Goal: Task Accomplishment & Management: Complete application form

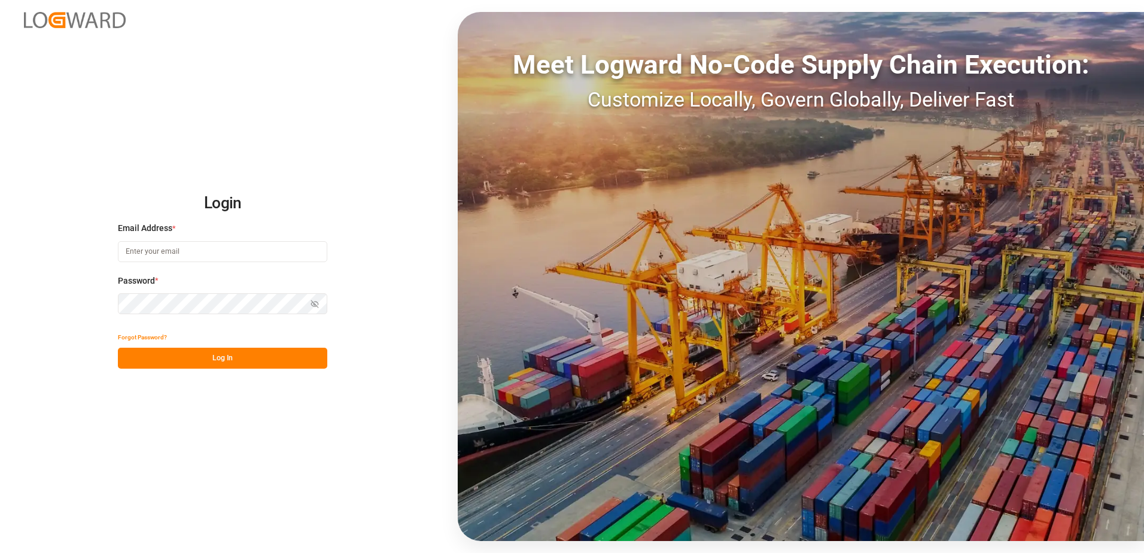
click at [190, 252] on input at bounding box center [222, 251] width 209 height 21
type input "[PERSON_NAME][EMAIL_ADDRESS][DOMAIN_NAME]"
click at [108, 302] on div "Login Email Address * [EMAIL_ADDRESS][DOMAIN_NAME] Password * Show password For…" at bounding box center [572, 276] width 1144 height 553
click at [131, 361] on button "Log In" at bounding box center [222, 358] width 209 height 21
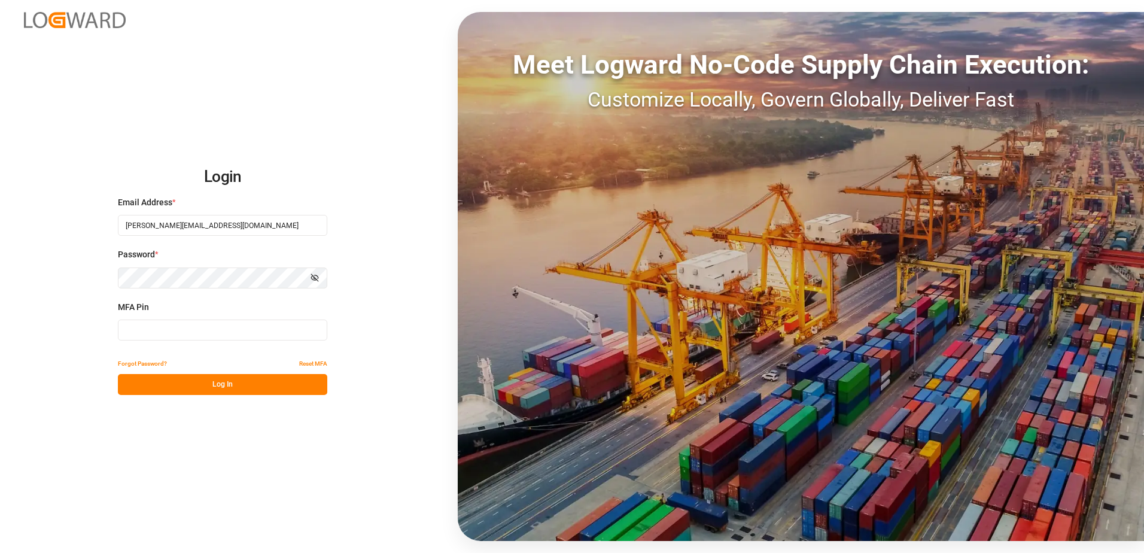
click at [137, 334] on input at bounding box center [222, 329] width 209 height 21
type input "974768"
click at [188, 383] on button "Log In" at bounding box center [222, 384] width 209 height 21
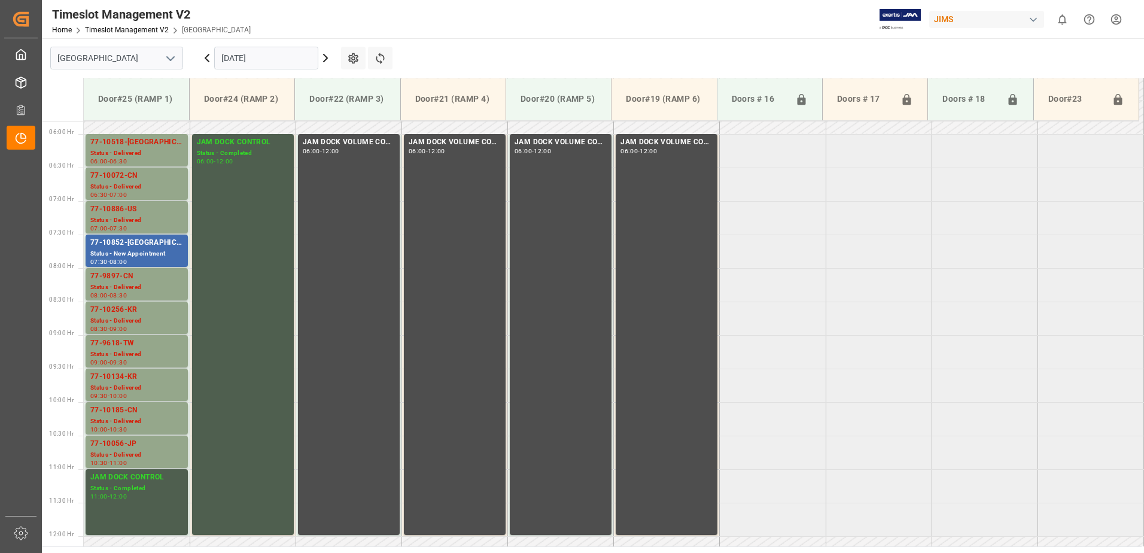
scroll to position [385, 0]
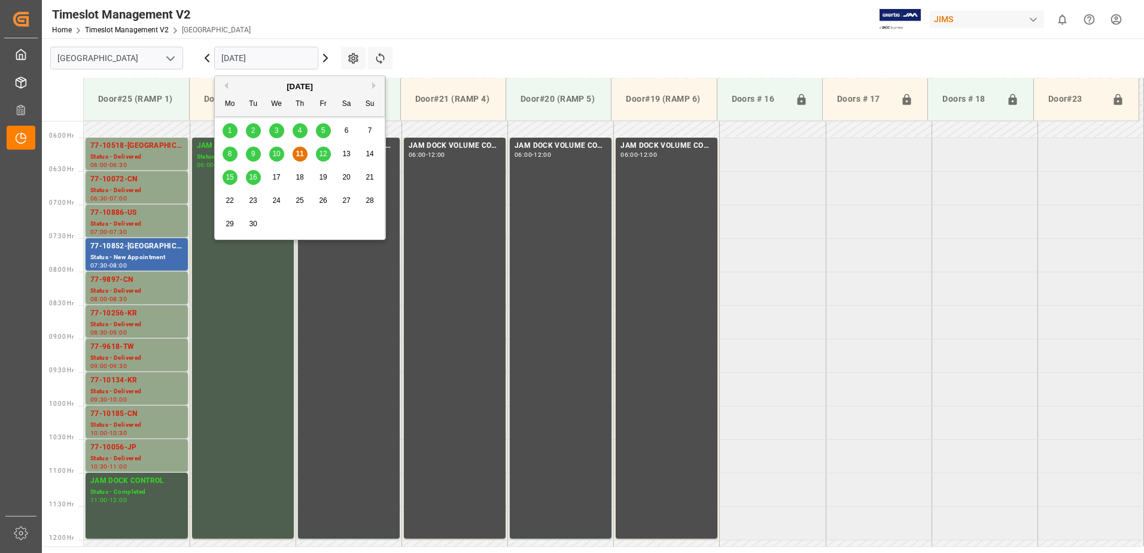
click at [275, 60] on input "[DATE]" at bounding box center [266, 58] width 104 height 23
click at [324, 154] on span "12" at bounding box center [323, 154] width 8 height 8
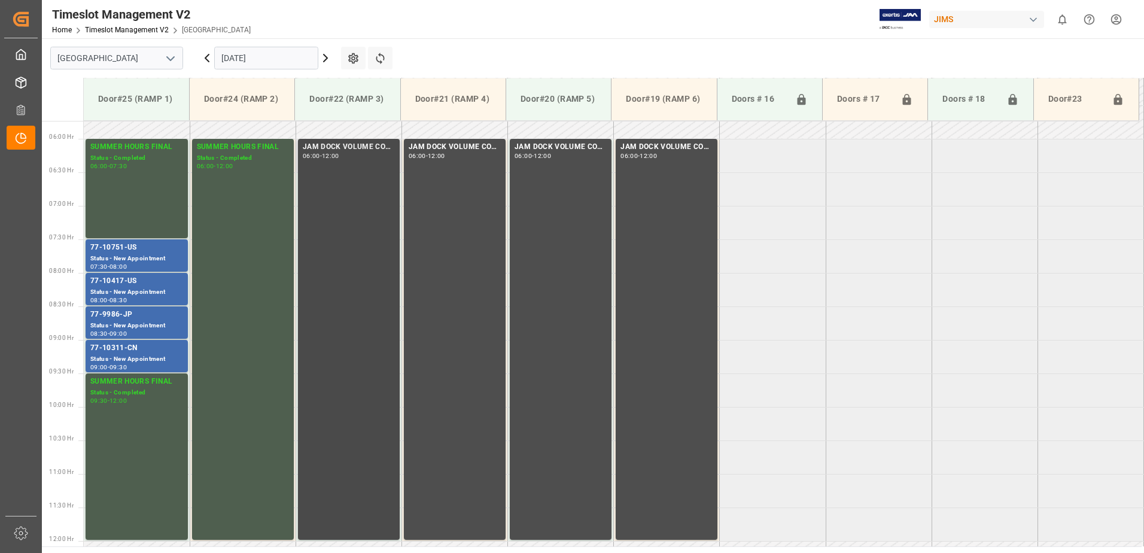
scroll to position [381, 0]
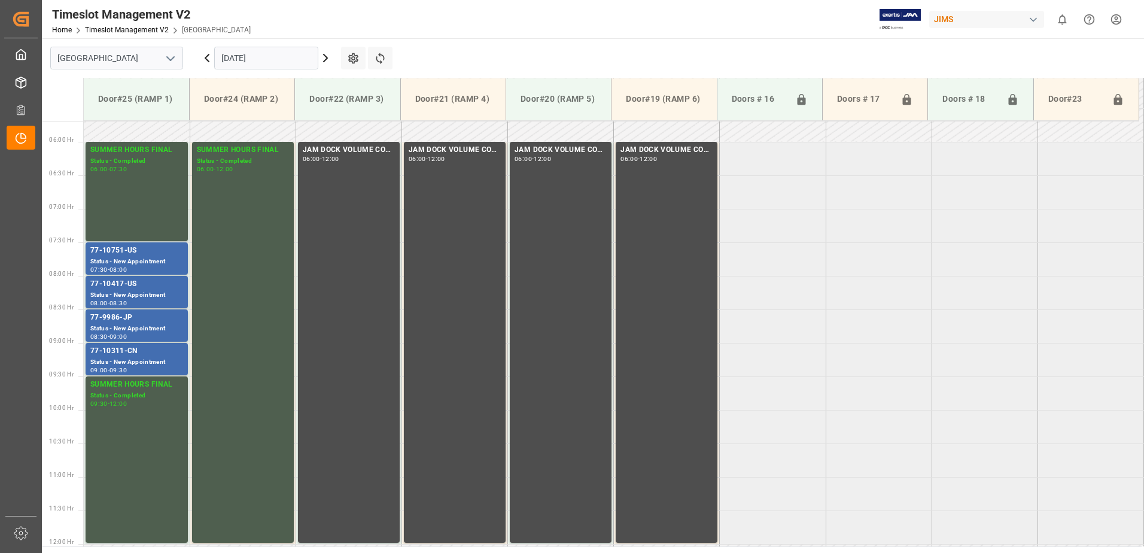
click at [287, 57] on input "[DATE]" at bounding box center [266, 58] width 104 height 23
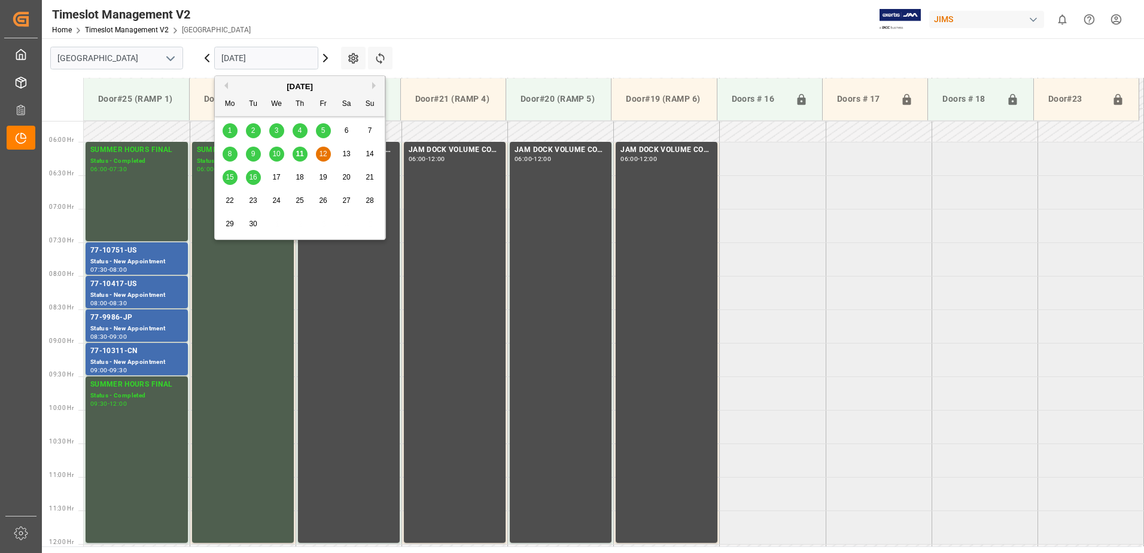
click at [229, 180] on span "15" at bounding box center [230, 177] width 8 height 8
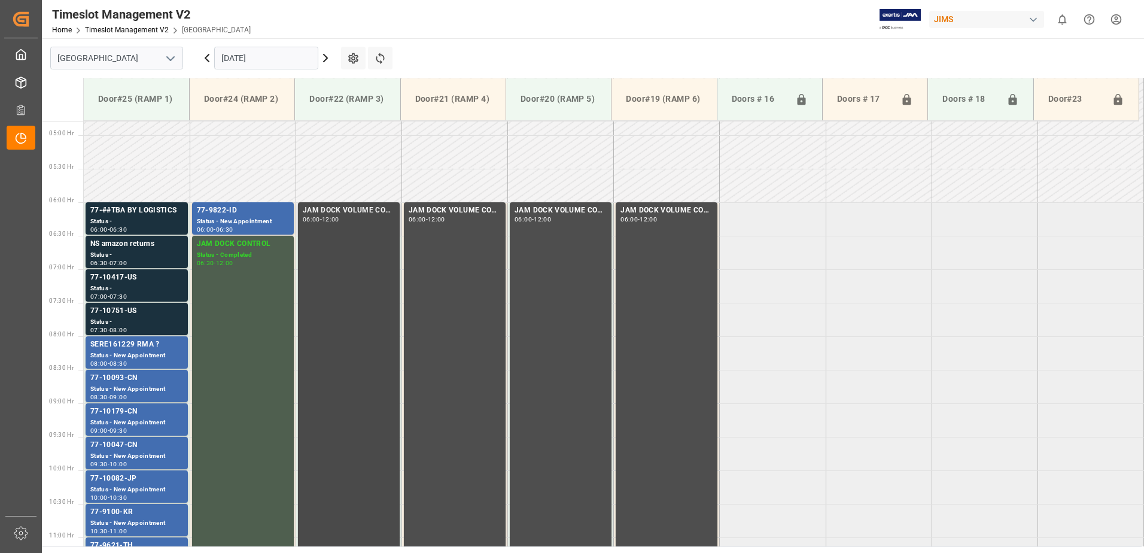
scroll to position [380, 0]
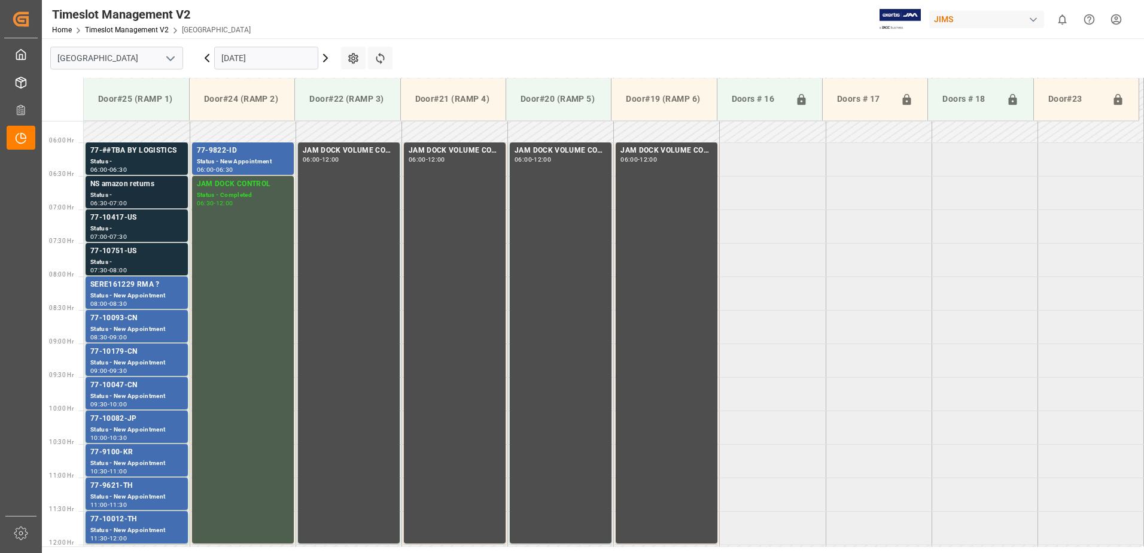
click at [126, 191] on div "Status -" at bounding box center [136, 195] width 93 height 10
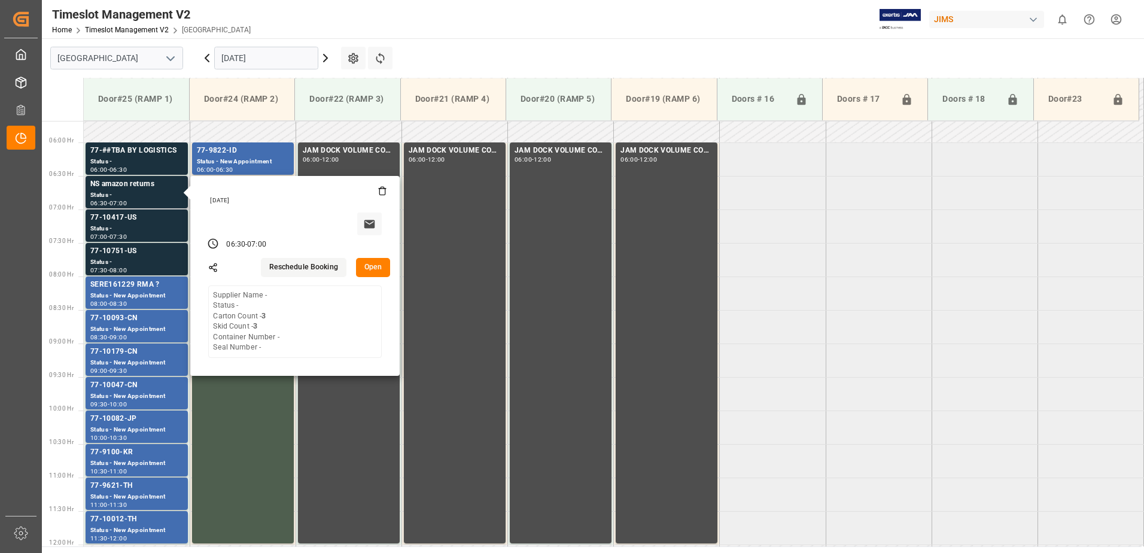
click at [376, 265] on button "Open" at bounding box center [373, 267] width 35 height 19
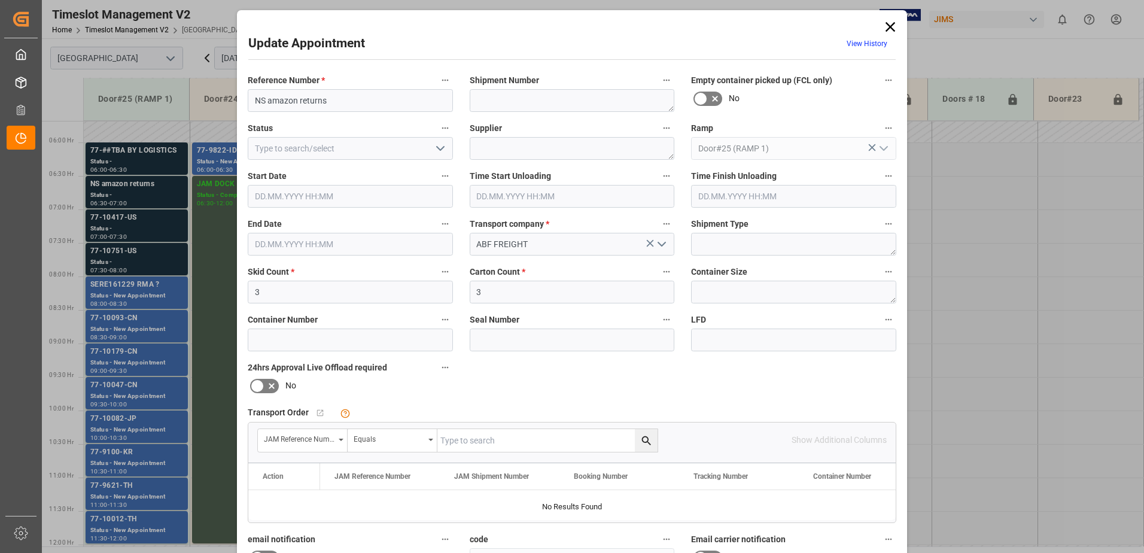
type input "[DATE] 06:30"
type input "[DATE] 07:00"
type input "[DATE] 16:38"
click at [438, 148] on icon "open menu" at bounding box center [440, 148] width 14 height 14
click at [340, 256] on div "New Appointment" at bounding box center [350, 255] width 204 height 27
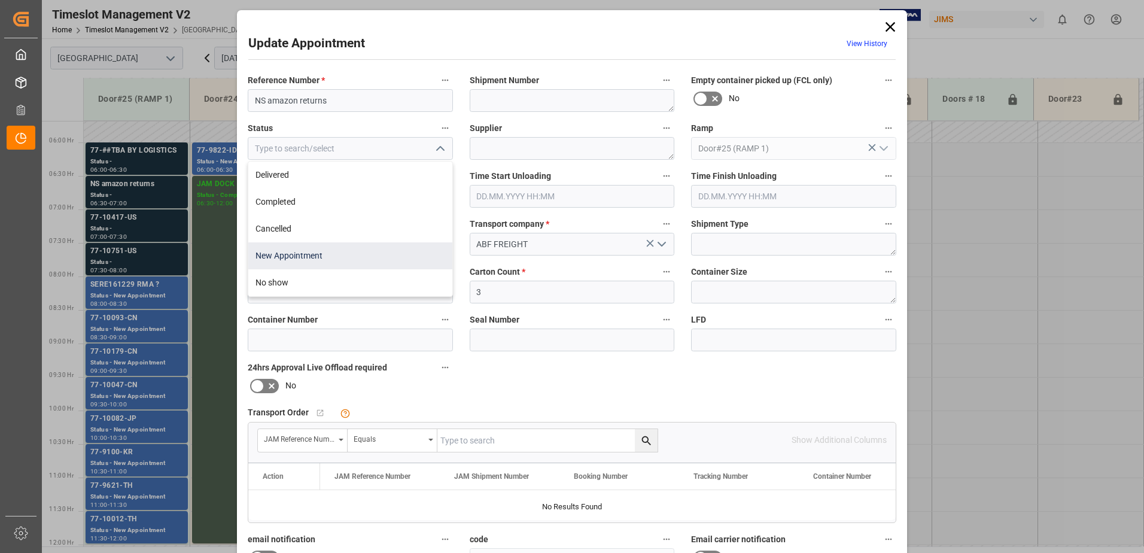
type input "New Appointment"
click at [511, 147] on textarea at bounding box center [572, 148] width 205 height 23
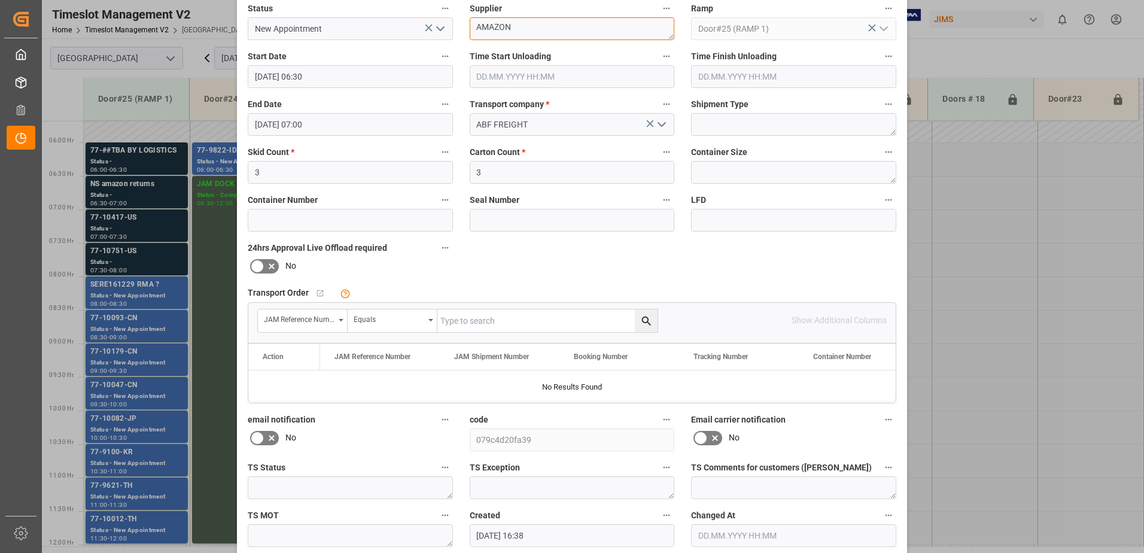
scroll to position [175, 0]
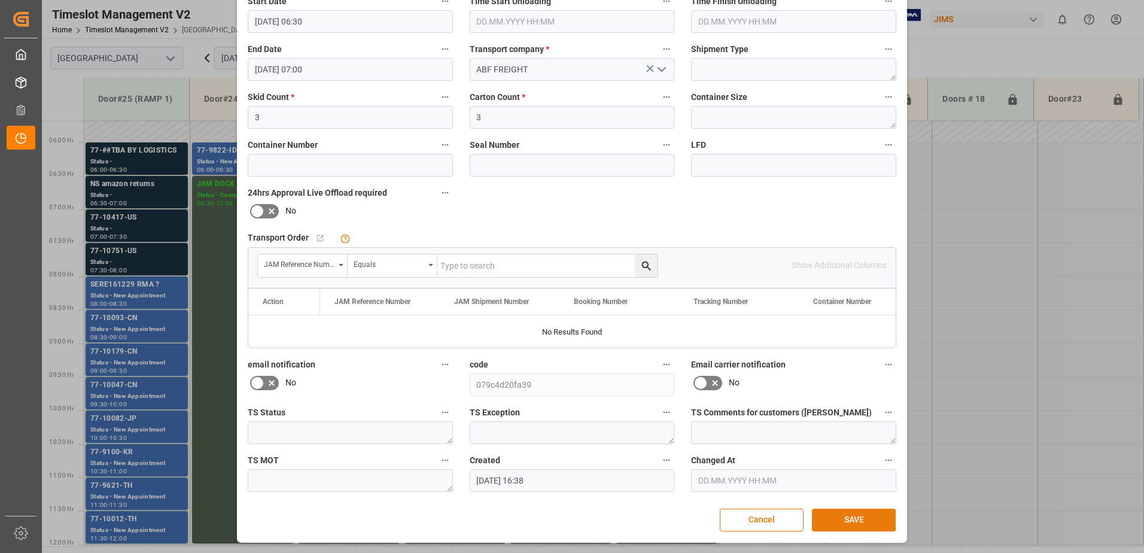
type textarea "AMAZON"
click at [853, 519] on button "SAVE" at bounding box center [854, 520] width 84 height 23
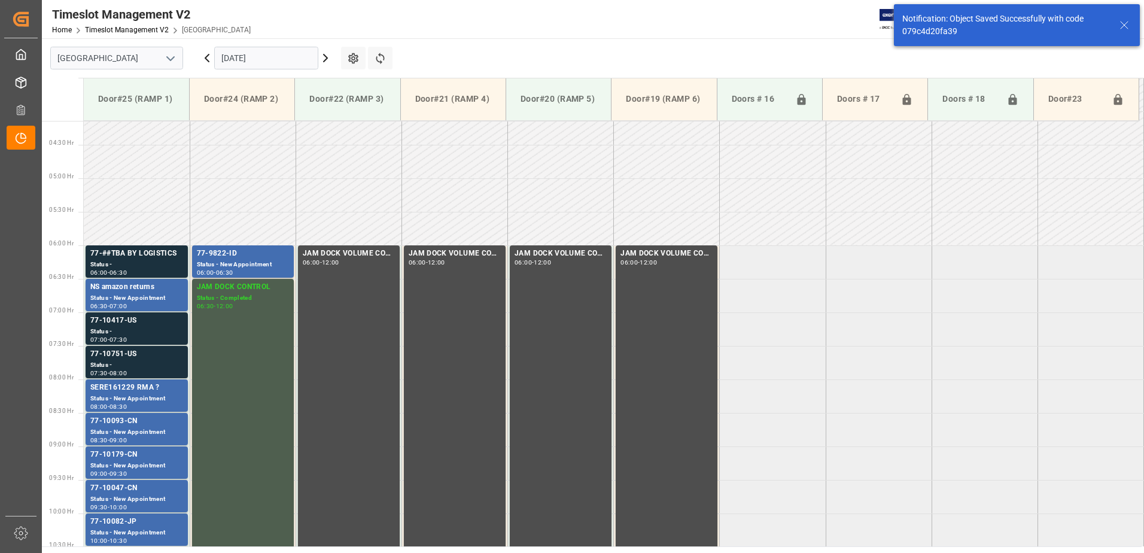
scroll to position [328, 0]
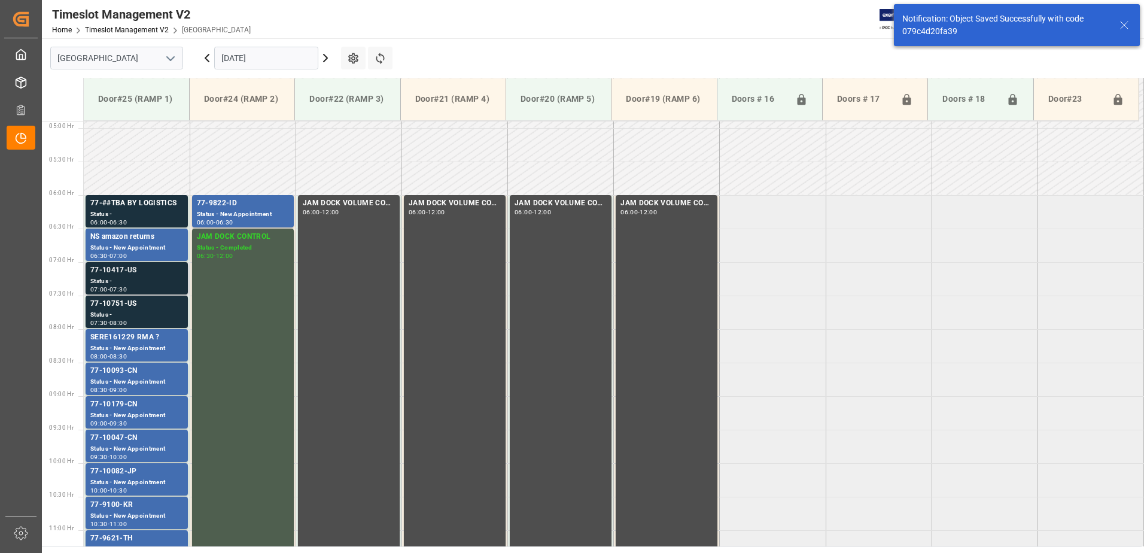
click at [121, 273] on div "77-10417-US" at bounding box center [136, 270] width 93 height 12
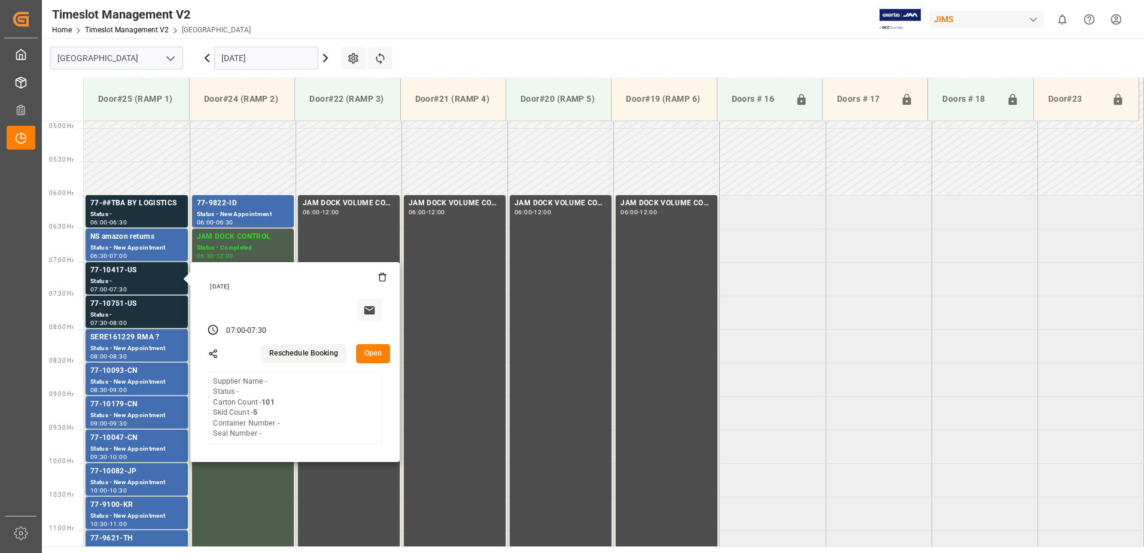
click at [375, 353] on button "Open" at bounding box center [373, 353] width 35 height 19
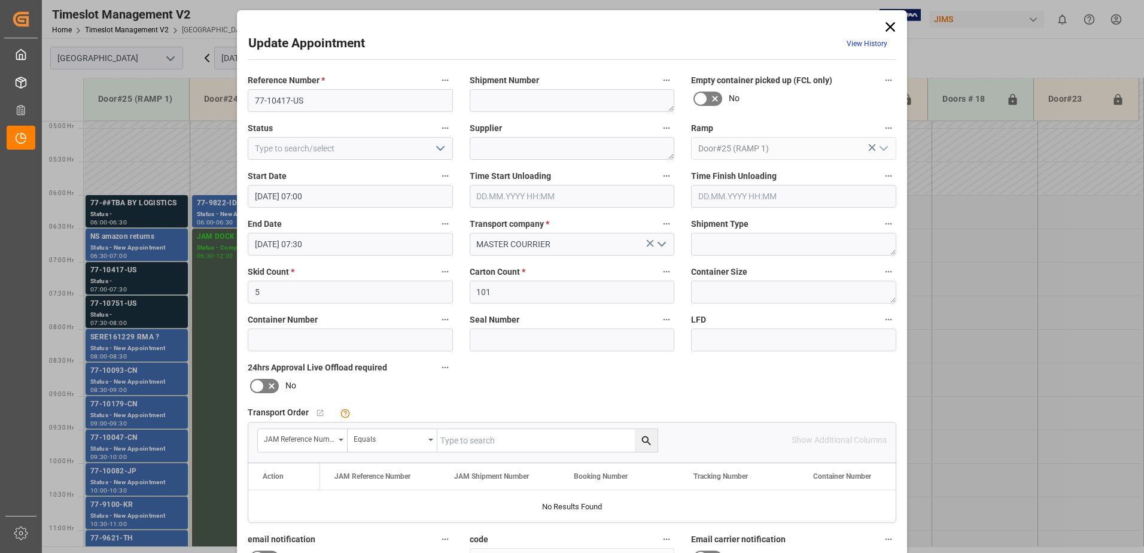
click at [478, 440] on input "text" at bounding box center [547, 440] width 220 height 23
type input "77-10417-US"
click at [644, 439] on icon "search button" at bounding box center [646, 440] width 13 height 13
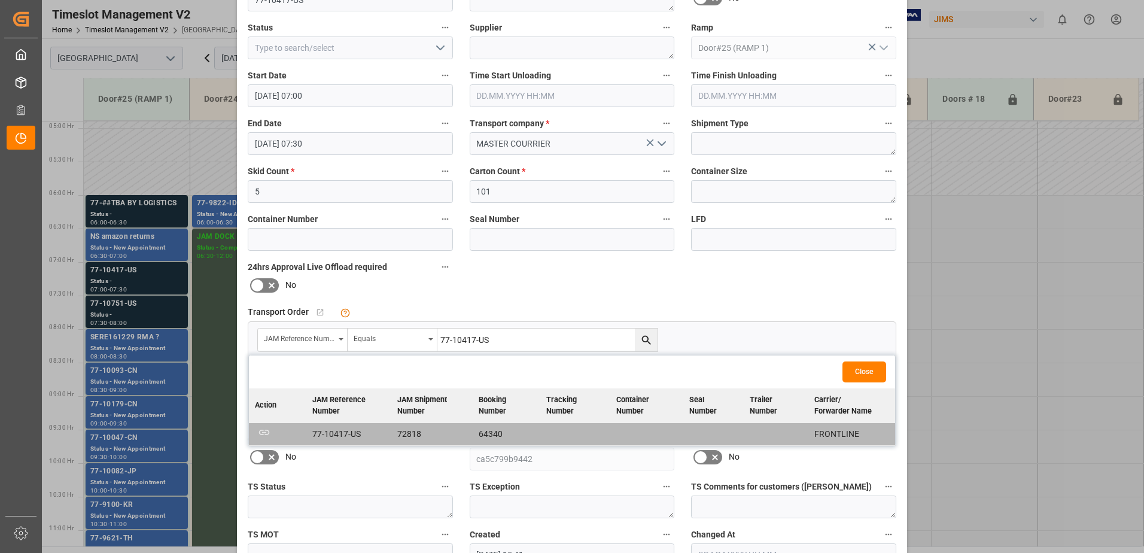
scroll to position [0, 0]
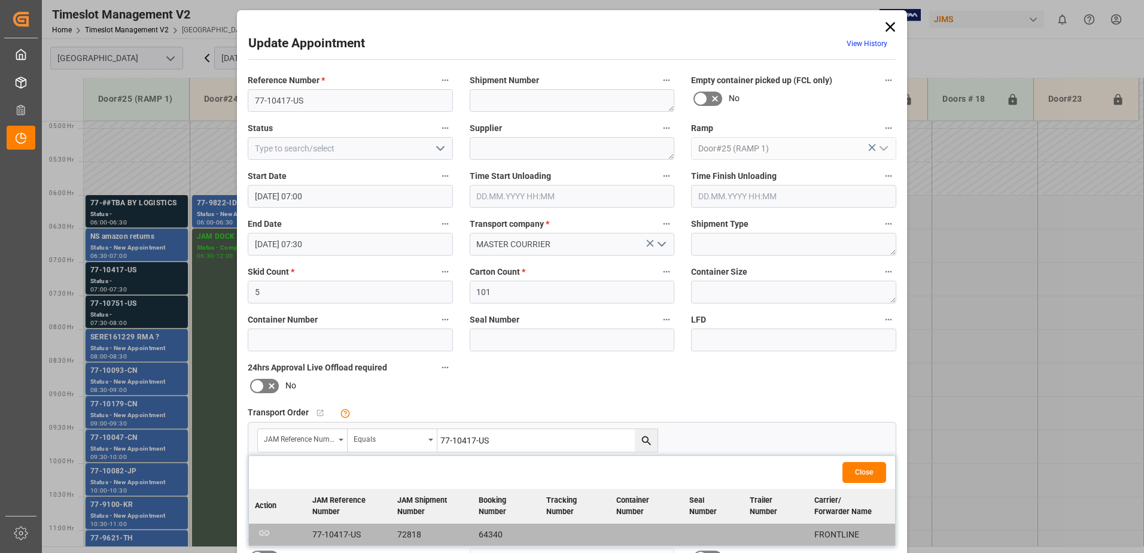
click at [885, 28] on icon at bounding box center [890, 27] width 17 height 17
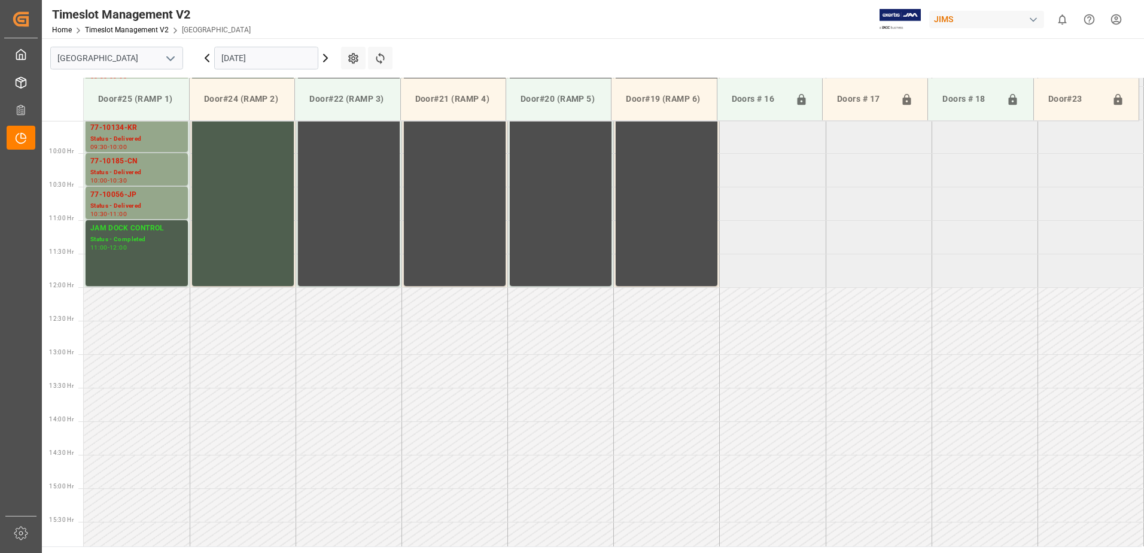
scroll to position [565, 0]
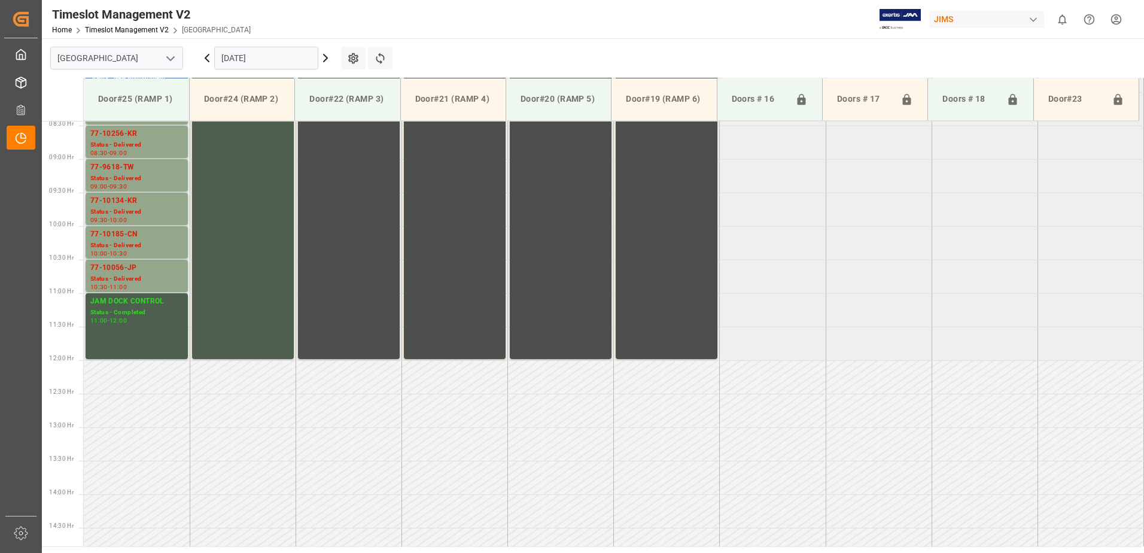
click at [281, 53] on input "[DATE]" at bounding box center [266, 58] width 104 height 23
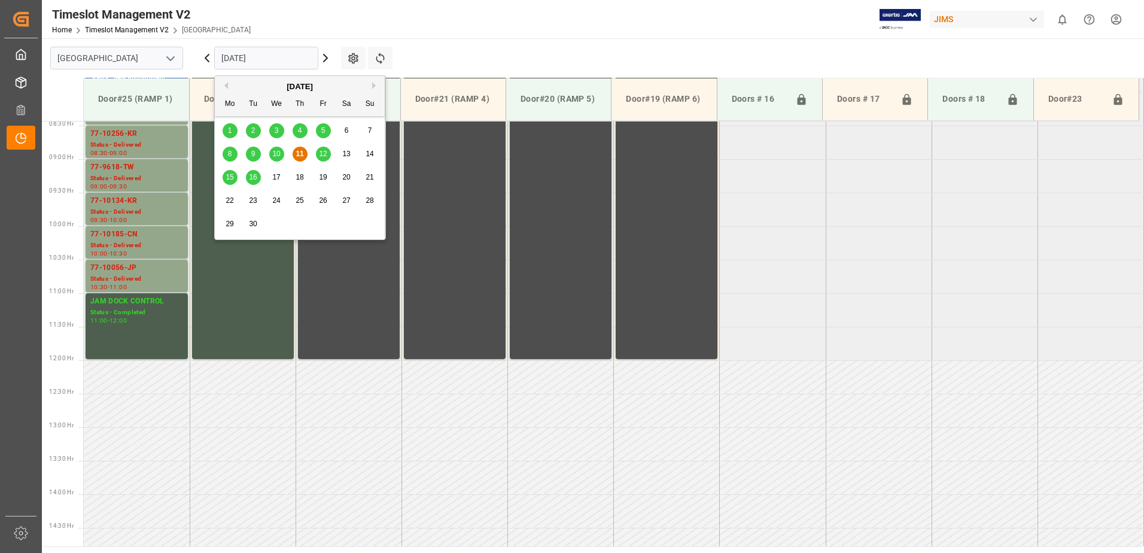
click at [232, 179] on span "15" at bounding box center [230, 177] width 8 height 8
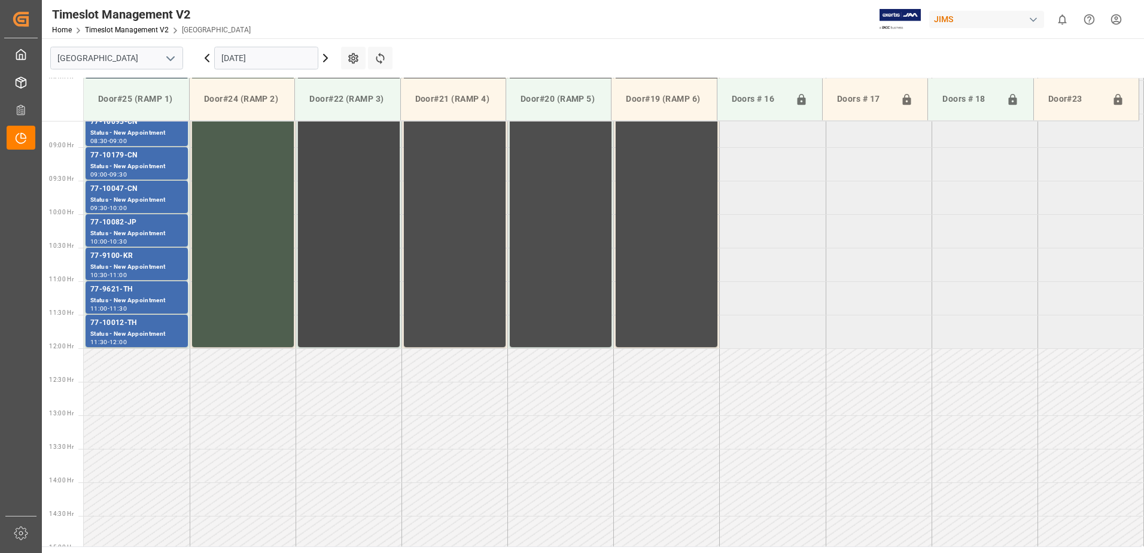
scroll to position [427, 0]
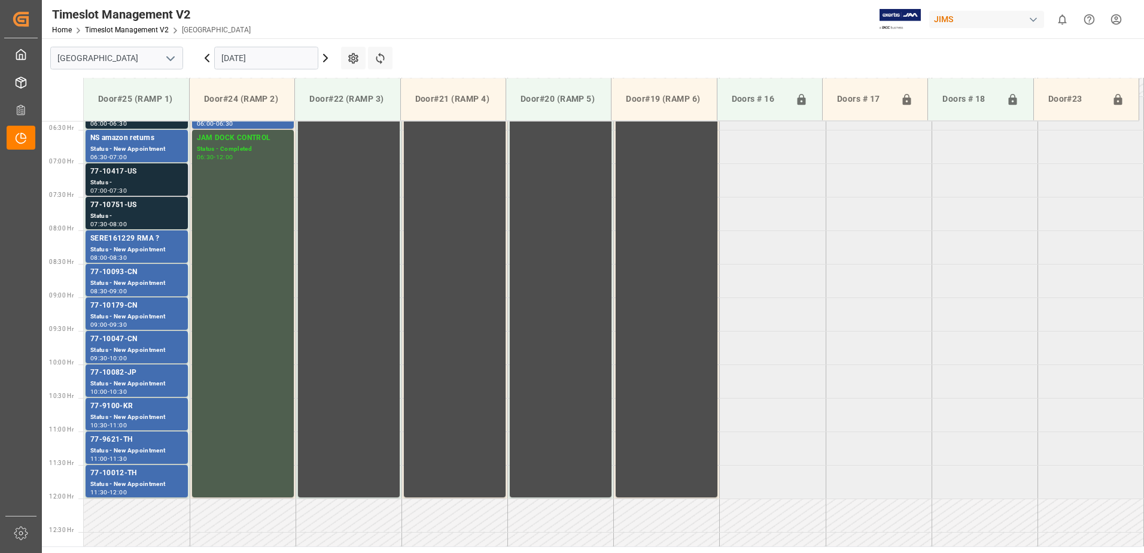
click at [127, 182] on div "Status -" at bounding box center [136, 183] width 93 height 10
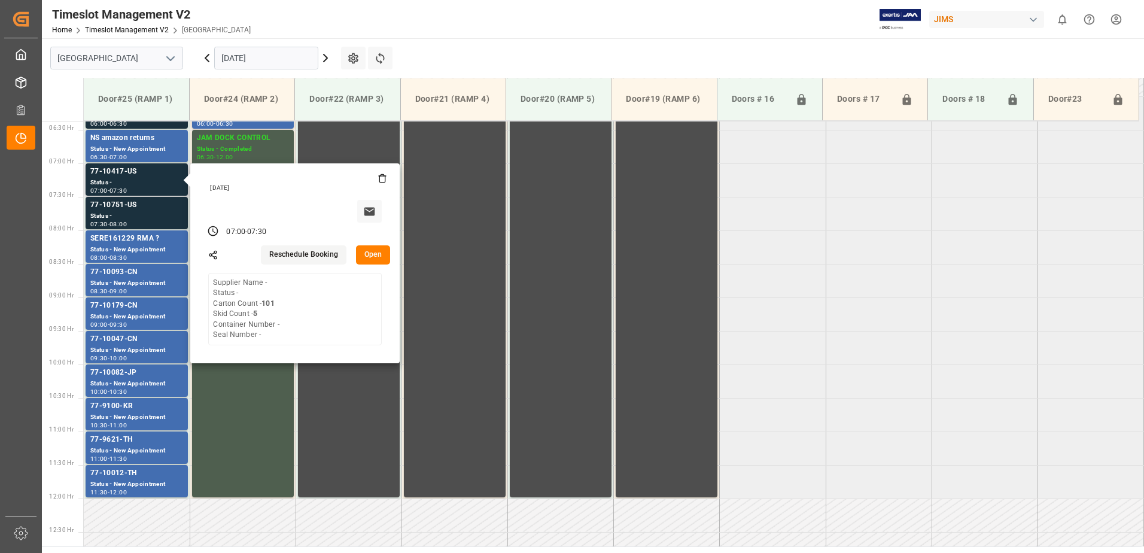
click at [376, 255] on button "Open" at bounding box center [373, 254] width 35 height 19
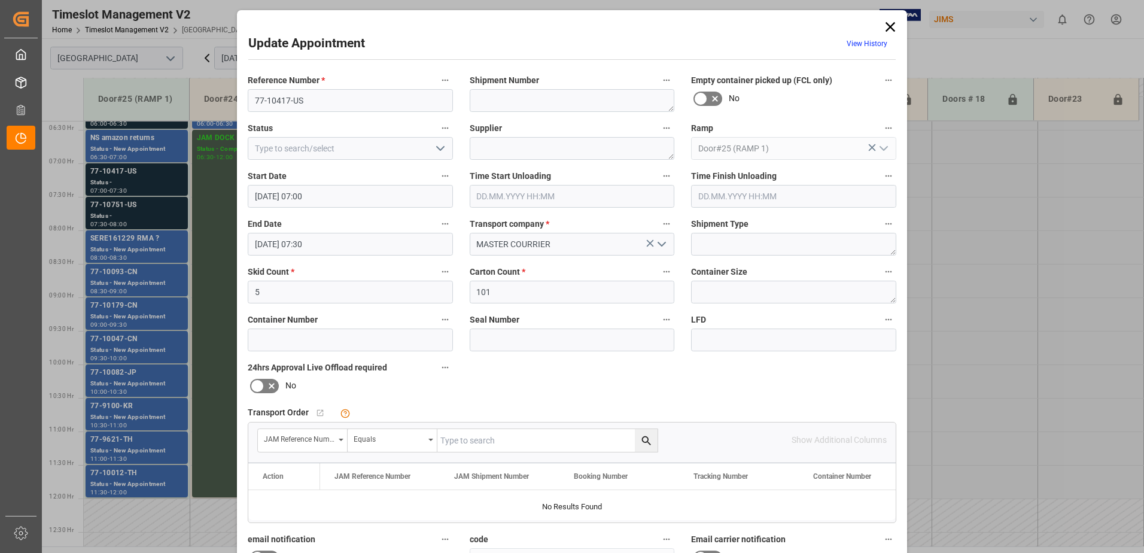
click at [465, 440] on input "text" at bounding box center [547, 440] width 220 height 23
type input "77-10417-US"
click at [641, 441] on icon "search button" at bounding box center [646, 440] width 13 height 13
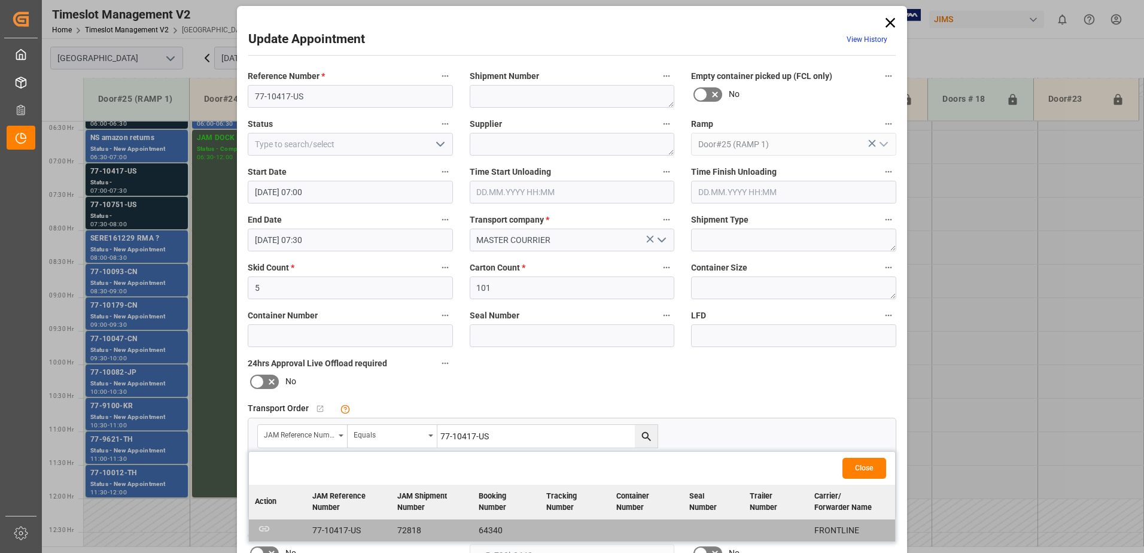
scroll to position [0, 0]
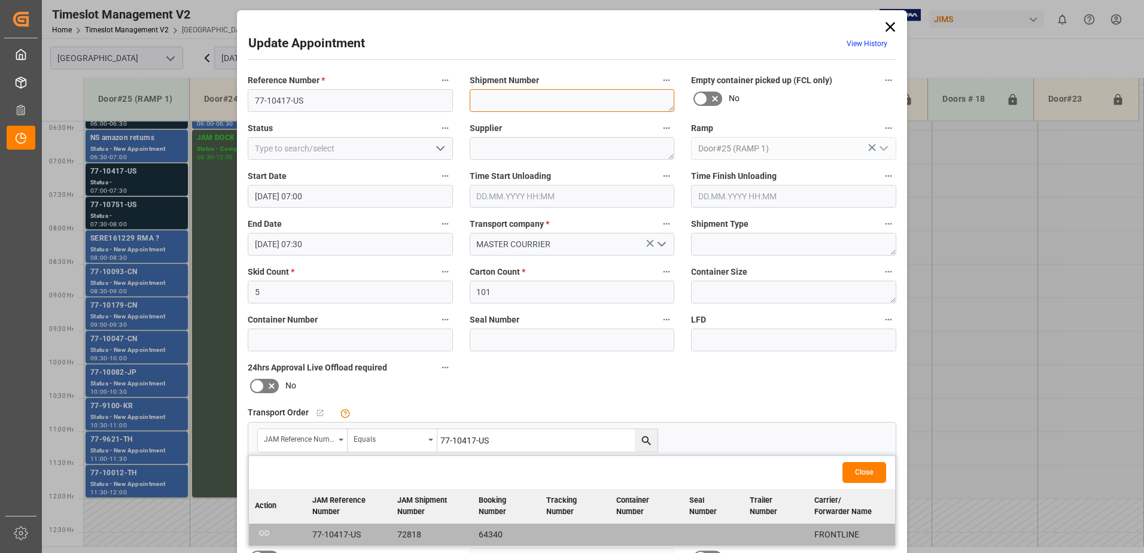
click at [507, 102] on textarea at bounding box center [572, 100] width 205 height 23
click at [889, 27] on icon at bounding box center [890, 27] width 10 height 10
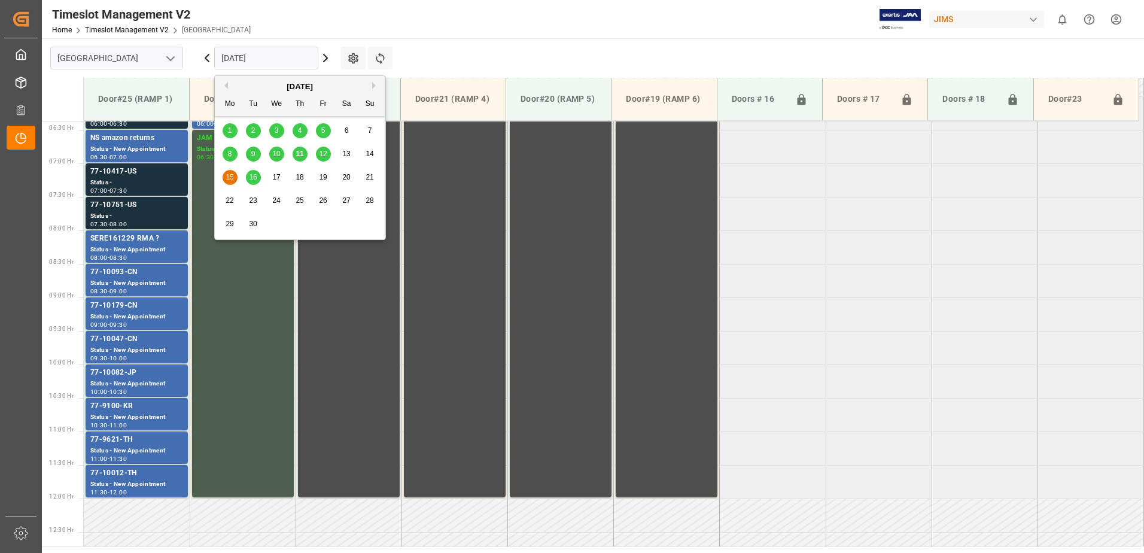
click at [274, 57] on input "[DATE]" at bounding box center [266, 58] width 104 height 23
click at [254, 151] on span "9" at bounding box center [253, 154] width 4 height 8
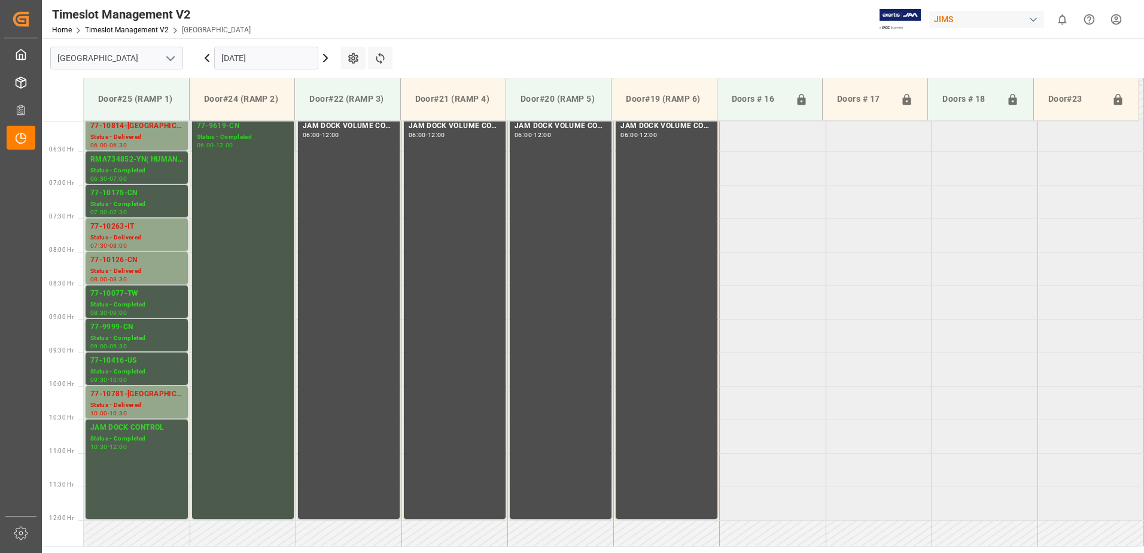
scroll to position [385, 0]
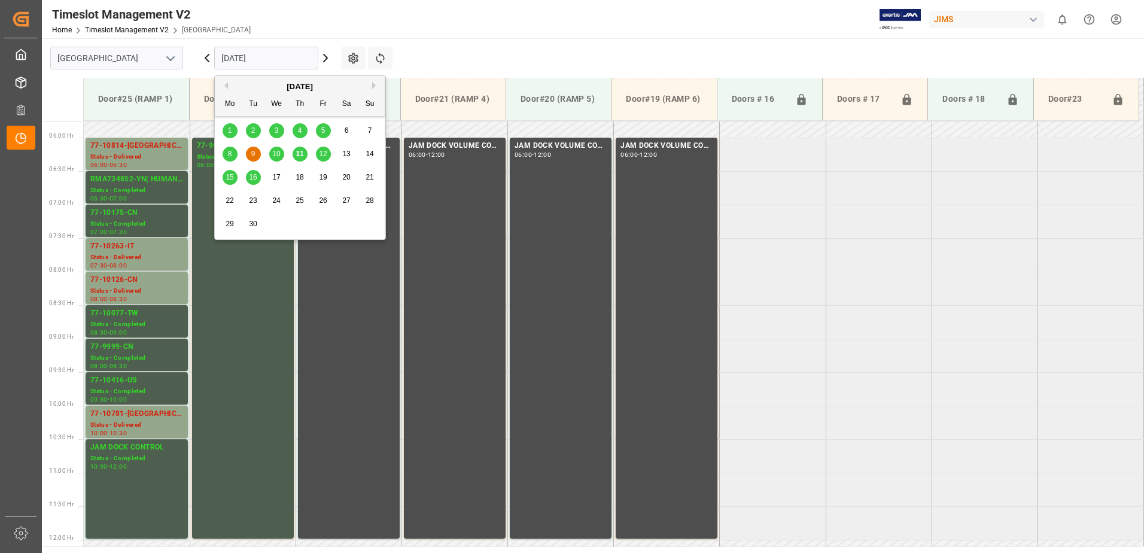
click at [278, 61] on input "09.09.2025" at bounding box center [266, 58] width 104 height 23
click at [275, 151] on span "10" at bounding box center [276, 154] width 8 height 8
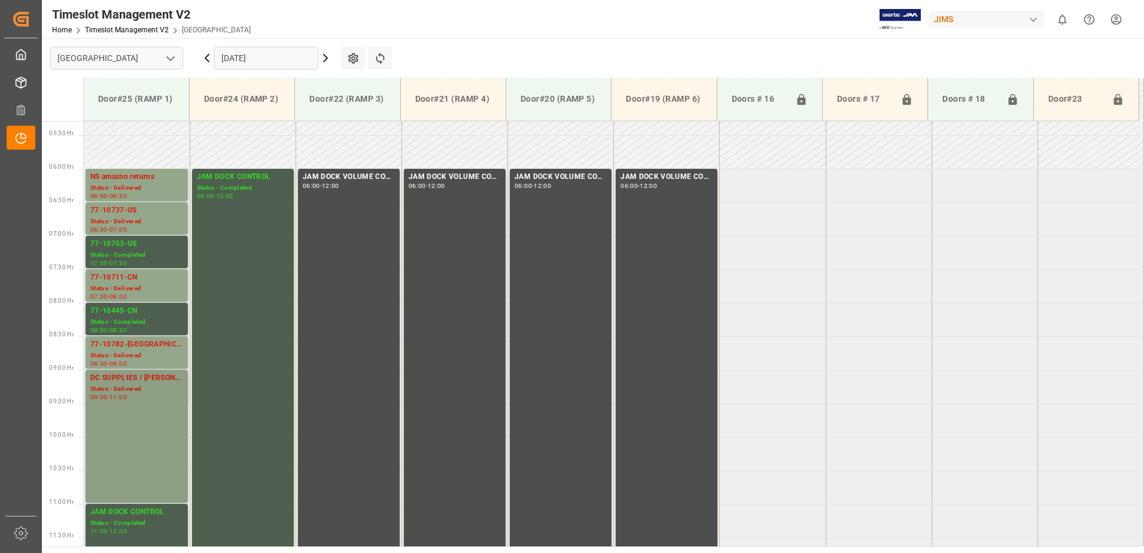
scroll to position [414, 0]
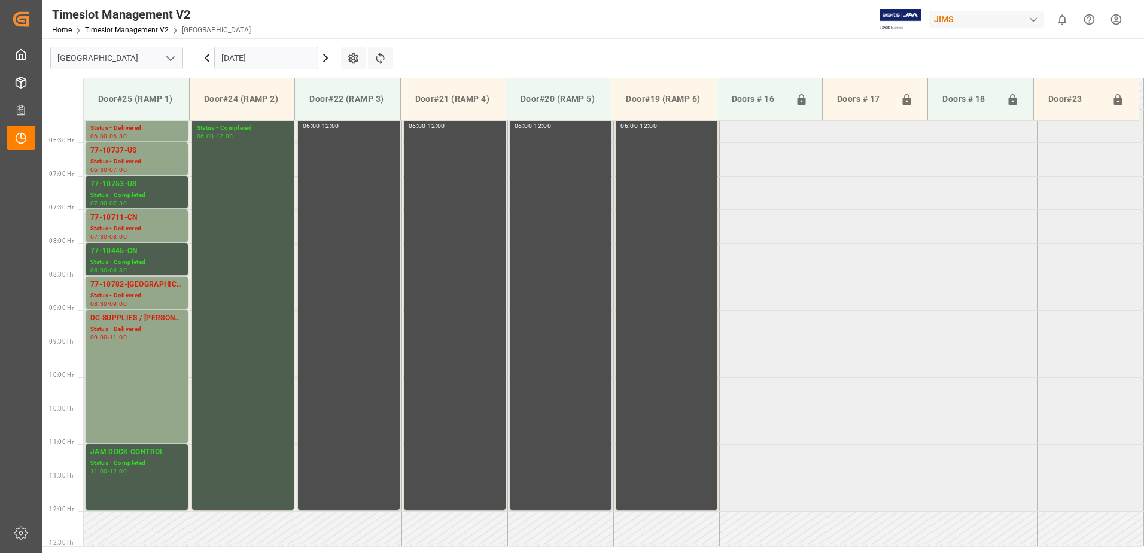
click at [281, 57] on input "10.09.2025" at bounding box center [266, 58] width 104 height 23
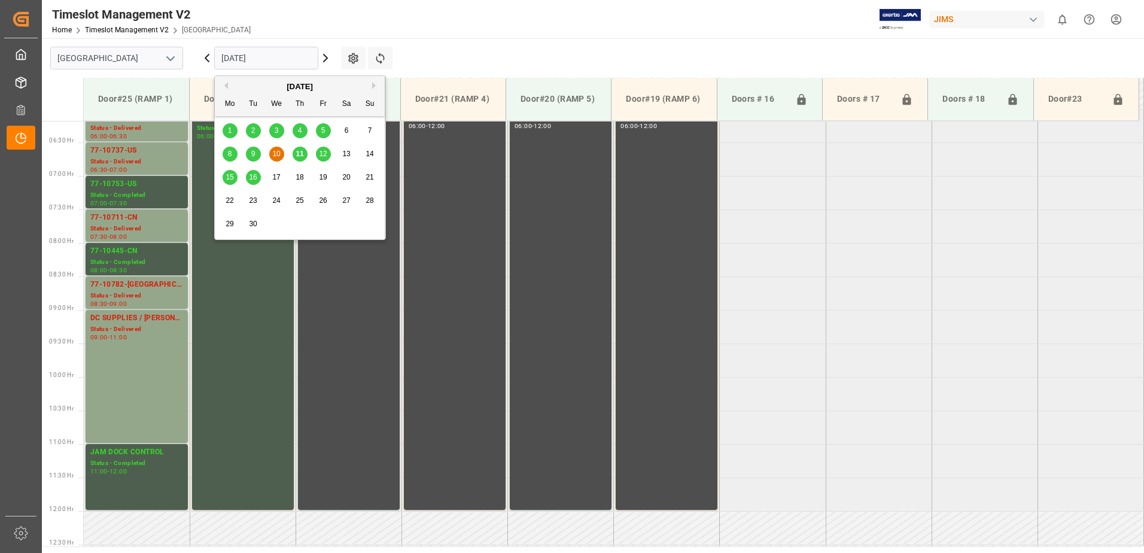
click at [232, 154] on div "8" at bounding box center [230, 154] width 15 height 14
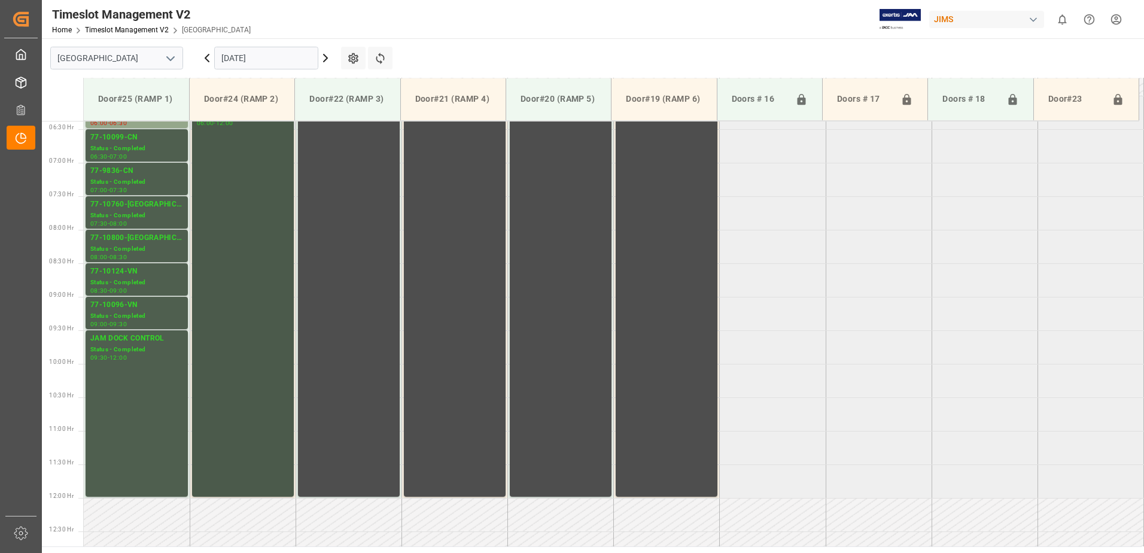
scroll to position [375, 0]
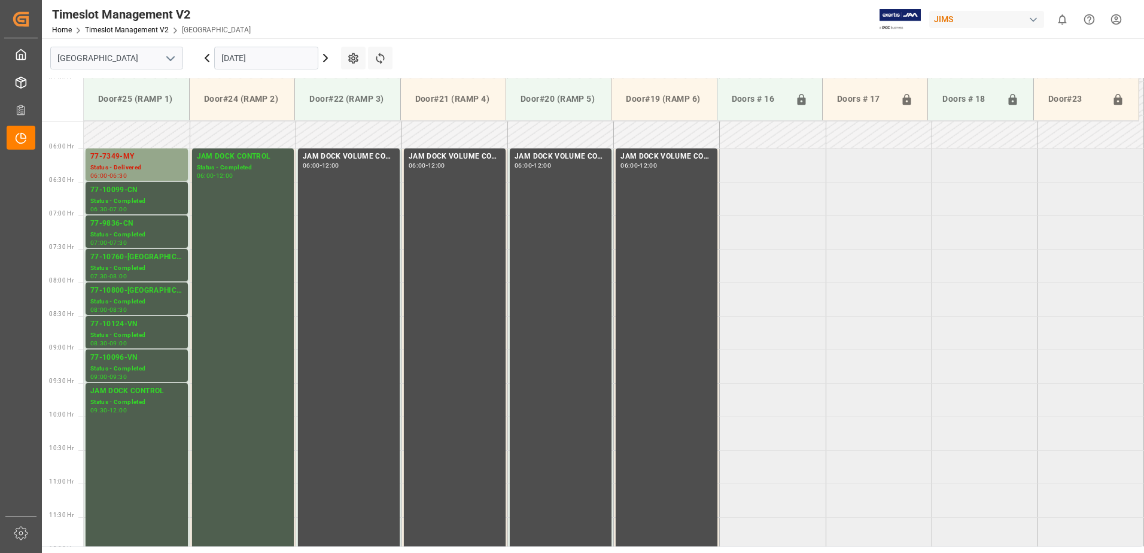
click at [278, 59] on input "08.09.2025" at bounding box center [266, 58] width 104 height 23
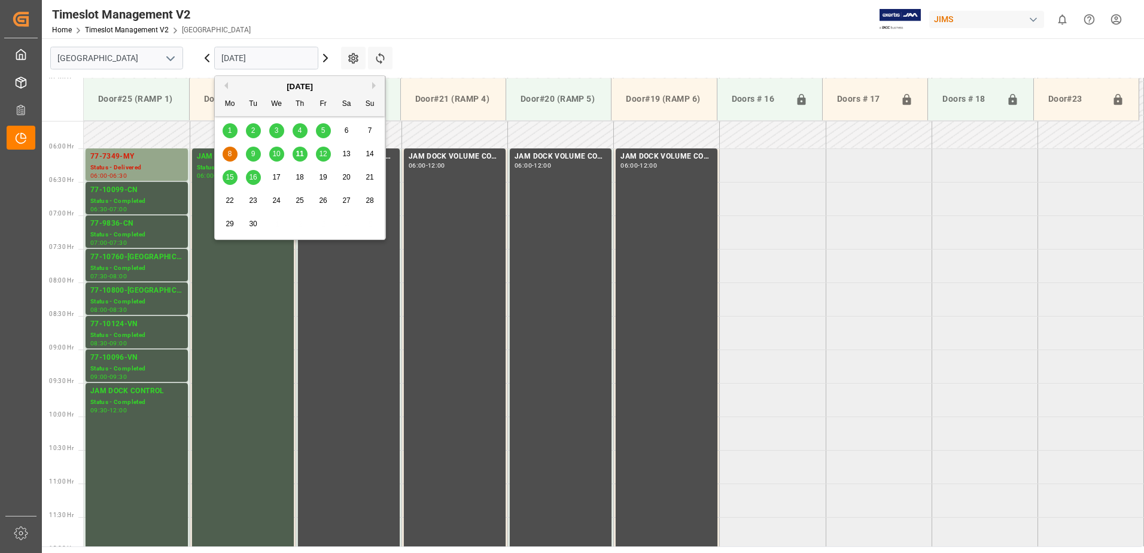
click at [255, 154] on span "9" at bounding box center [253, 154] width 4 height 8
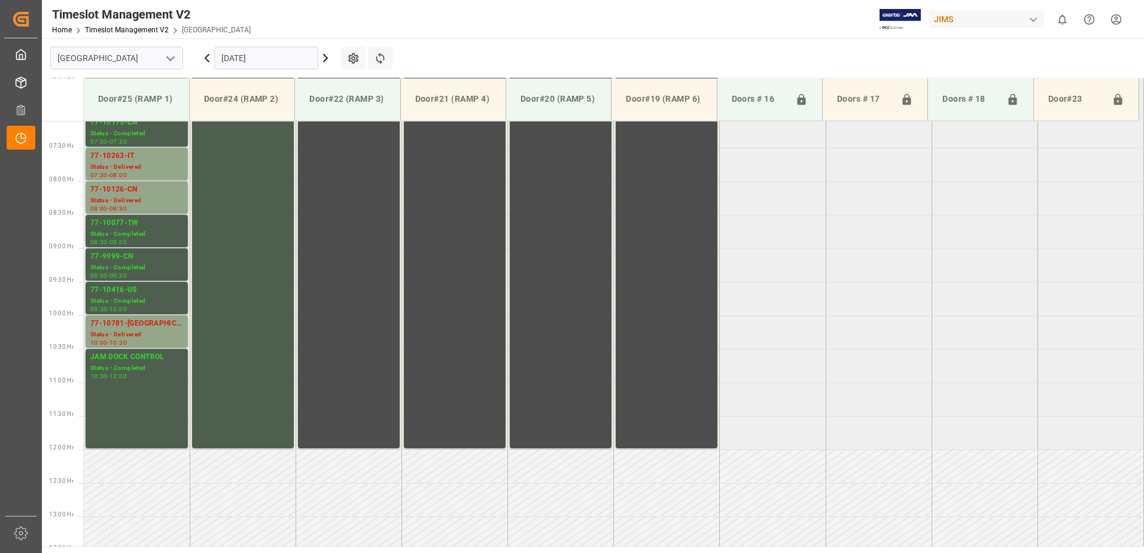
scroll to position [382, 0]
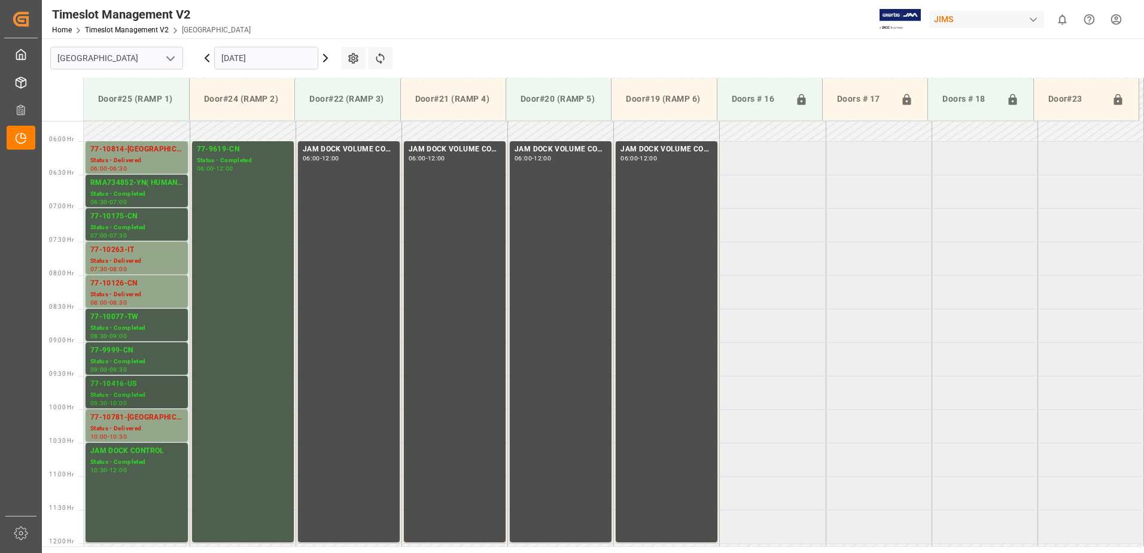
click at [136, 389] on div "77-10416-US" at bounding box center [136, 384] width 93 height 12
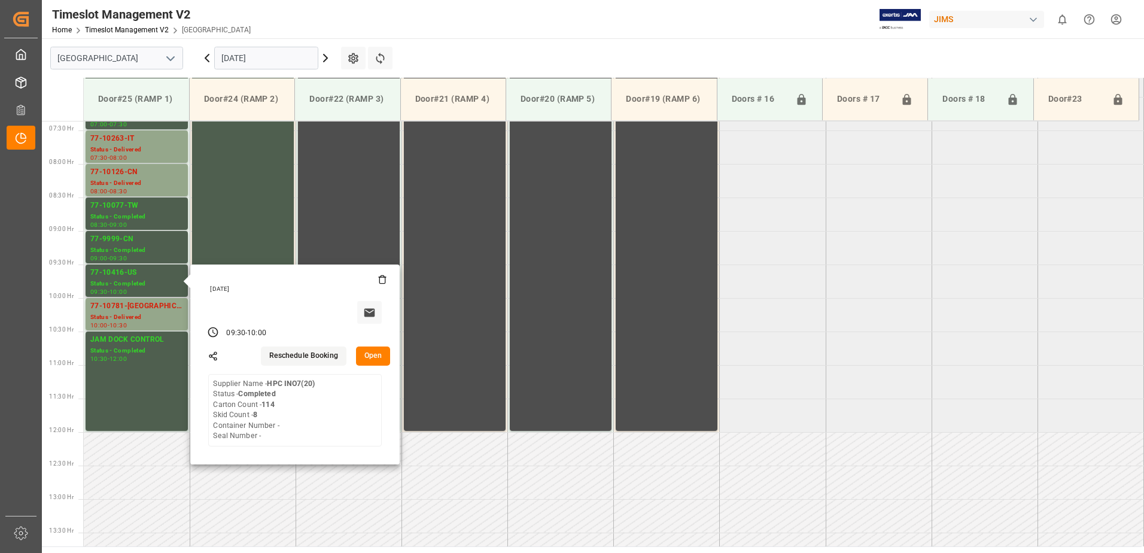
scroll to position [501, 0]
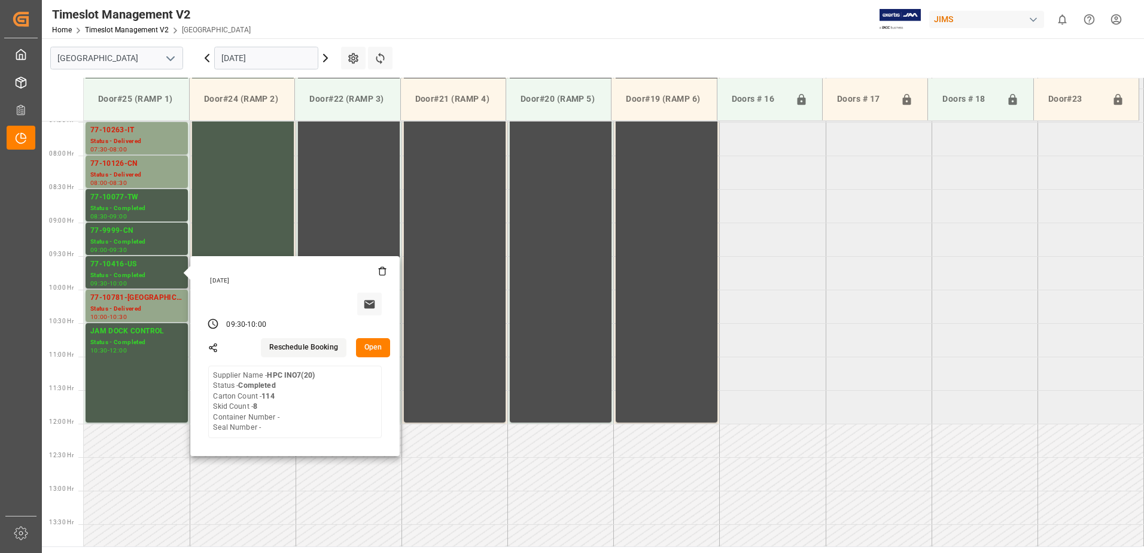
click at [375, 346] on button "Open" at bounding box center [373, 347] width 35 height 19
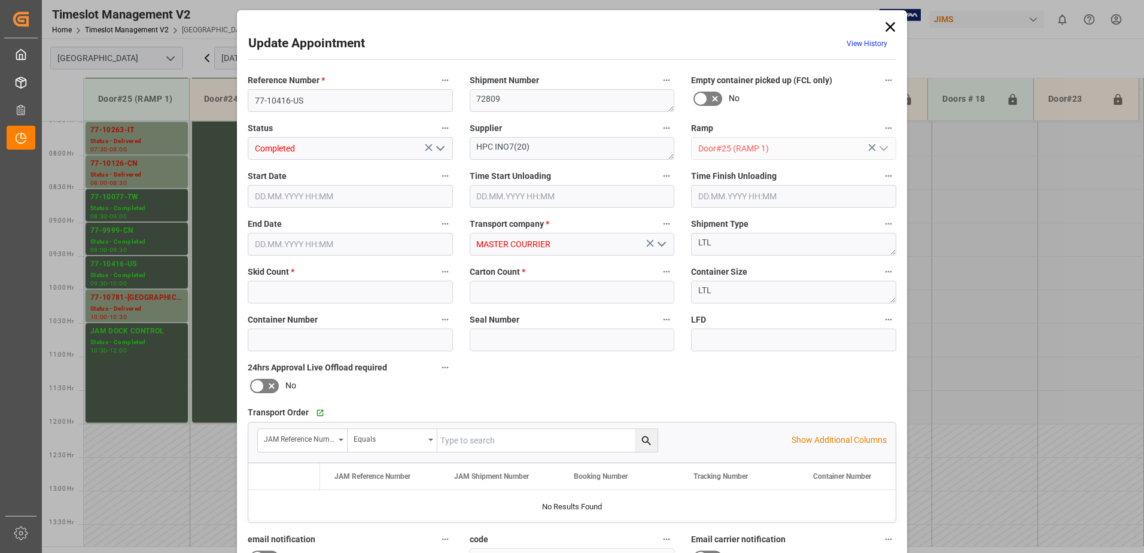
type input "8"
type input "114"
type input "09.09.2025 09:30"
type input "09.09.2025 09:15"
type input "09.09.2025 10:00"
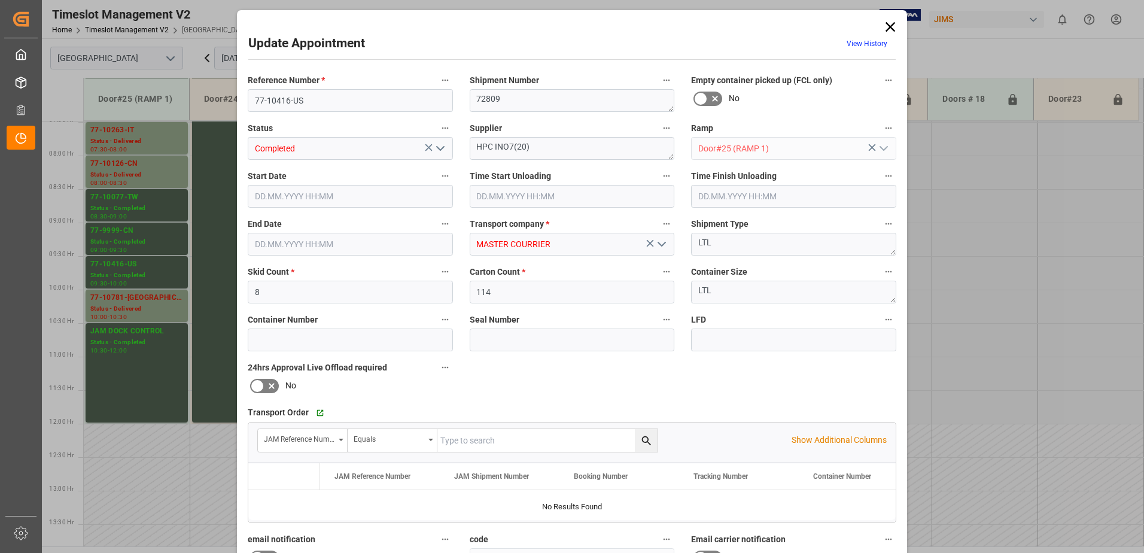
type input "08.09.2025 14:39"
click at [889, 28] on icon at bounding box center [890, 27] width 10 height 10
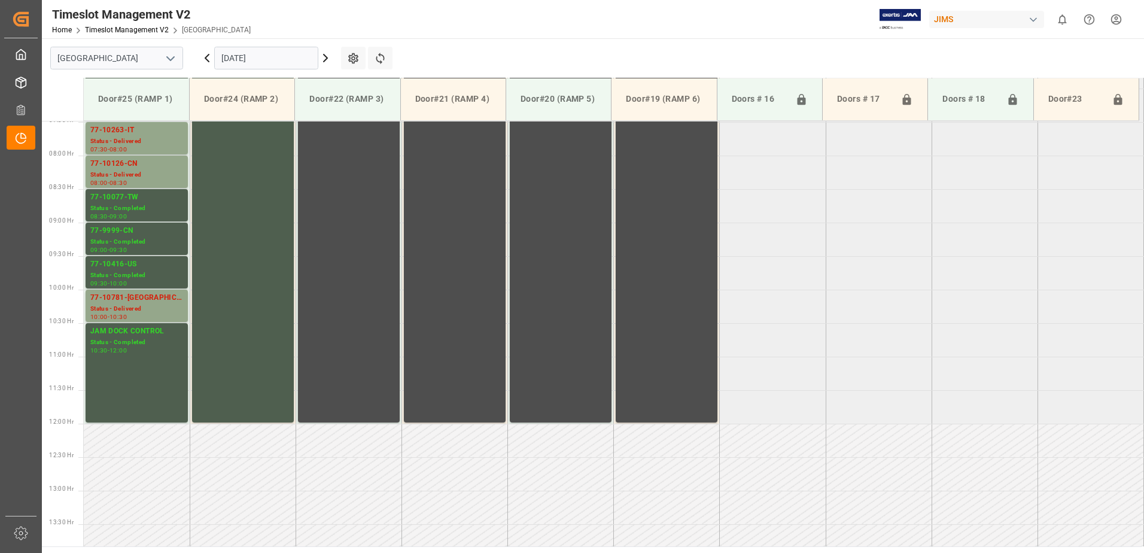
click at [288, 60] on input "09.09.2025" at bounding box center [266, 58] width 104 height 23
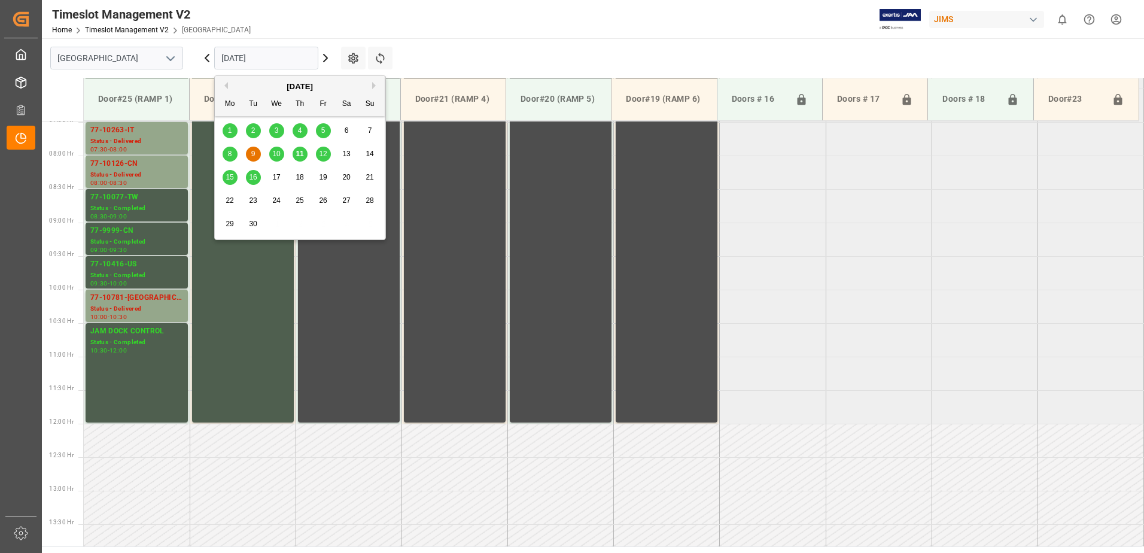
click at [223, 176] on div "15" at bounding box center [230, 178] width 15 height 14
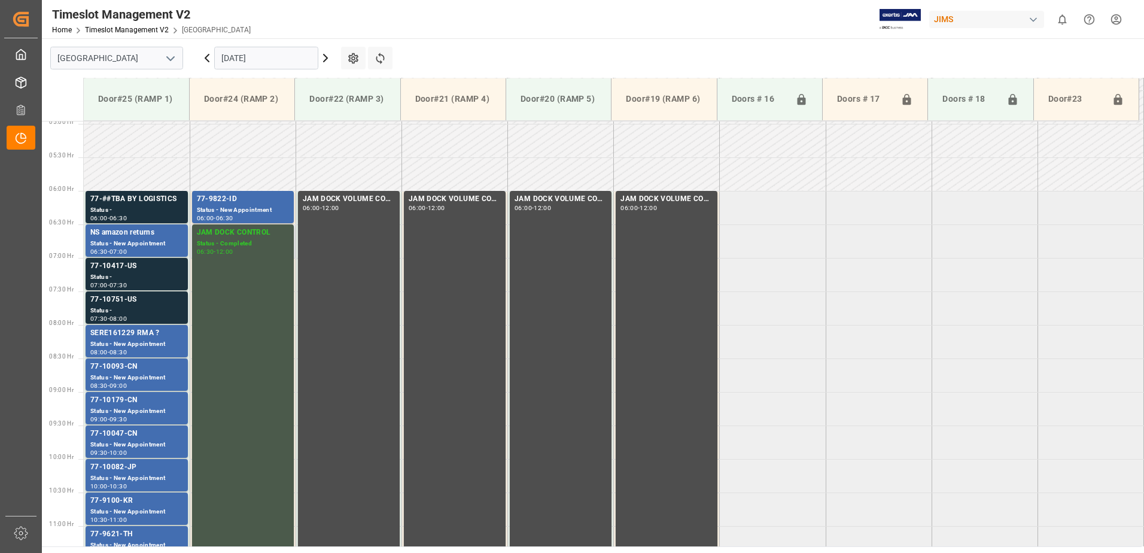
scroll to position [325, 0]
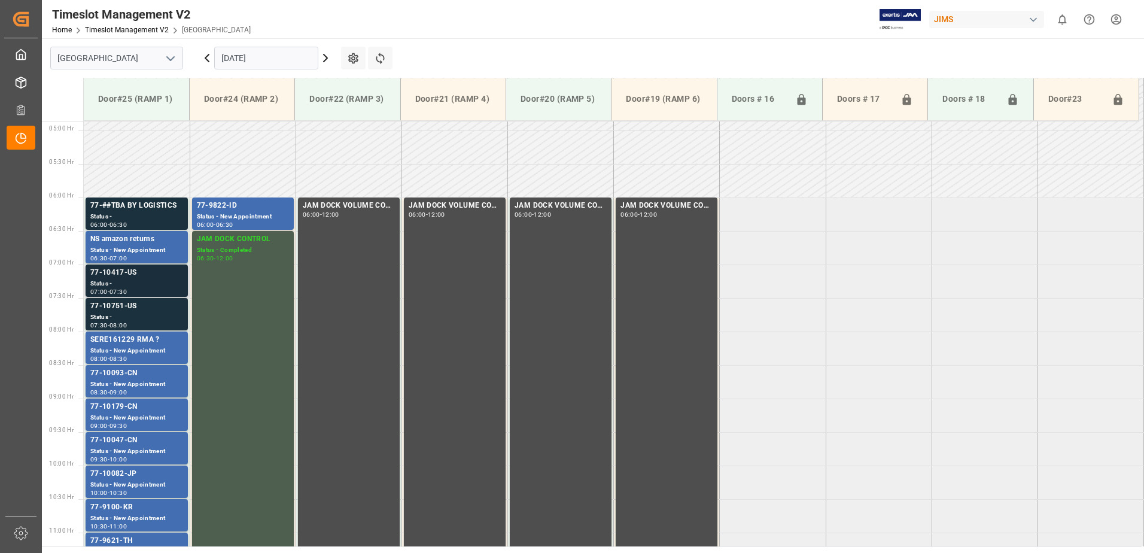
click at [135, 279] on div "Status -" at bounding box center [136, 284] width 93 height 10
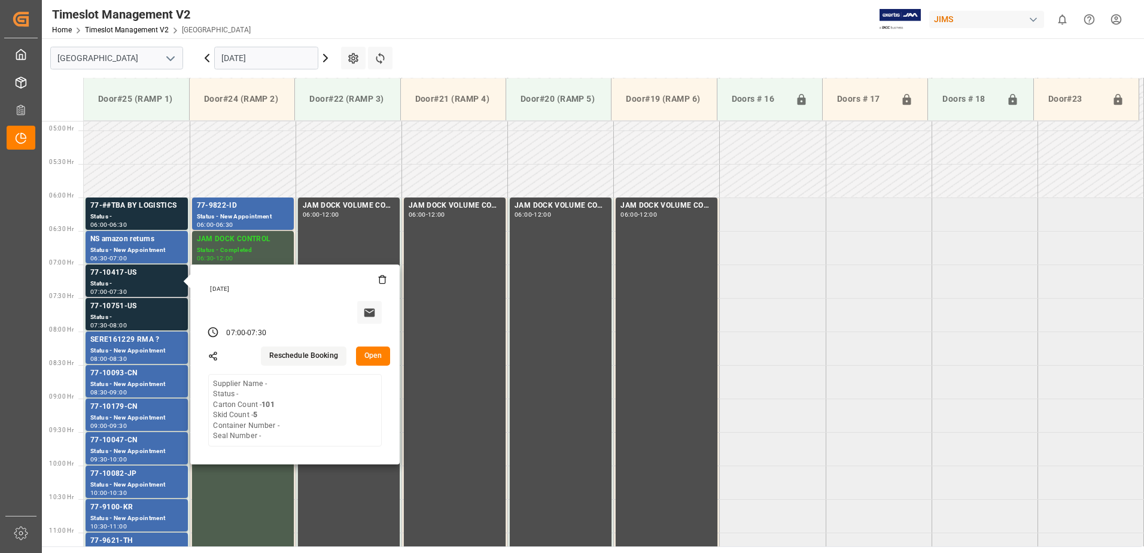
click at [371, 355] on button "Open" at bounding box center [373, 355] width 35 height 19
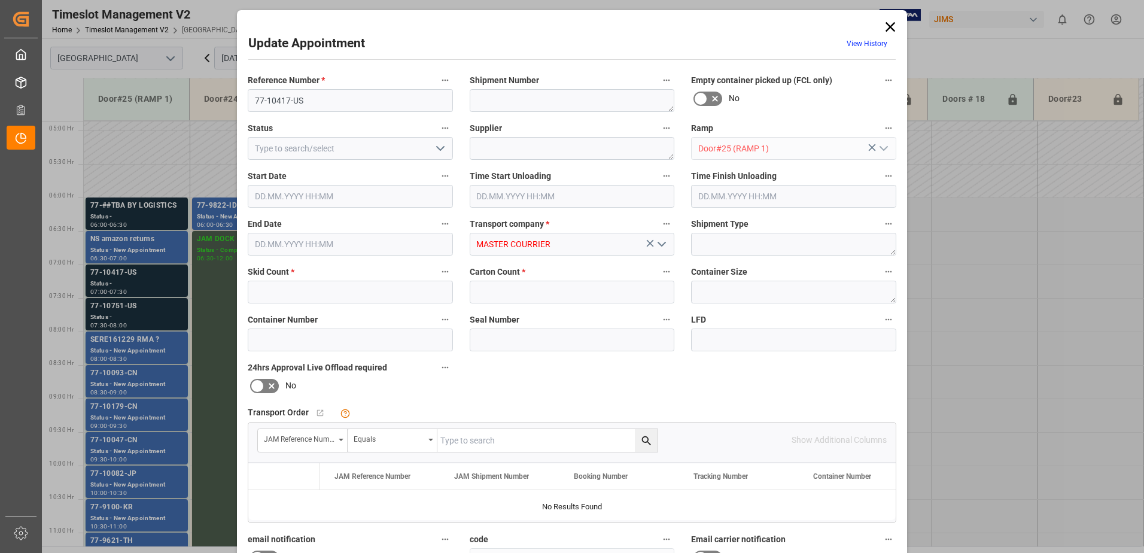
type input "5"
type input "101"
type input "[DATE] 07:00"
type input "[DATE] 07:30"
type input "[DATE] 15:41"
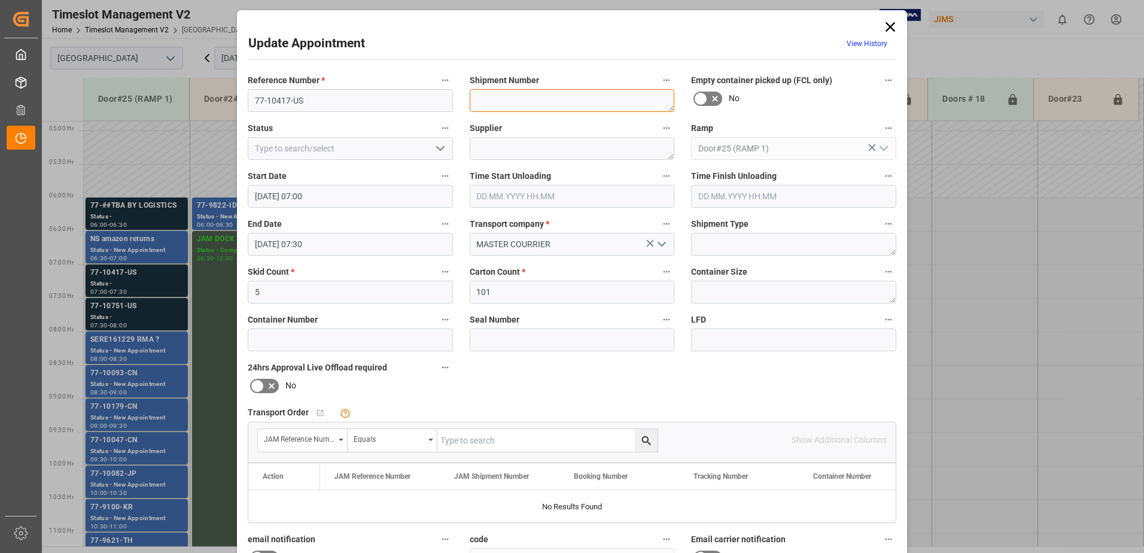
click at [514, 104] on textarea at bounding box center [572, 100] width 205 height 23
type textarea "72818"
click at [438, 148] on icon "open menu" at bounding box center [440, 148] width 14 height 14
click at [348, 254] on div "New Appointment" at bounding box center [350, 255] width 204 height 27
type input "New Appointment"
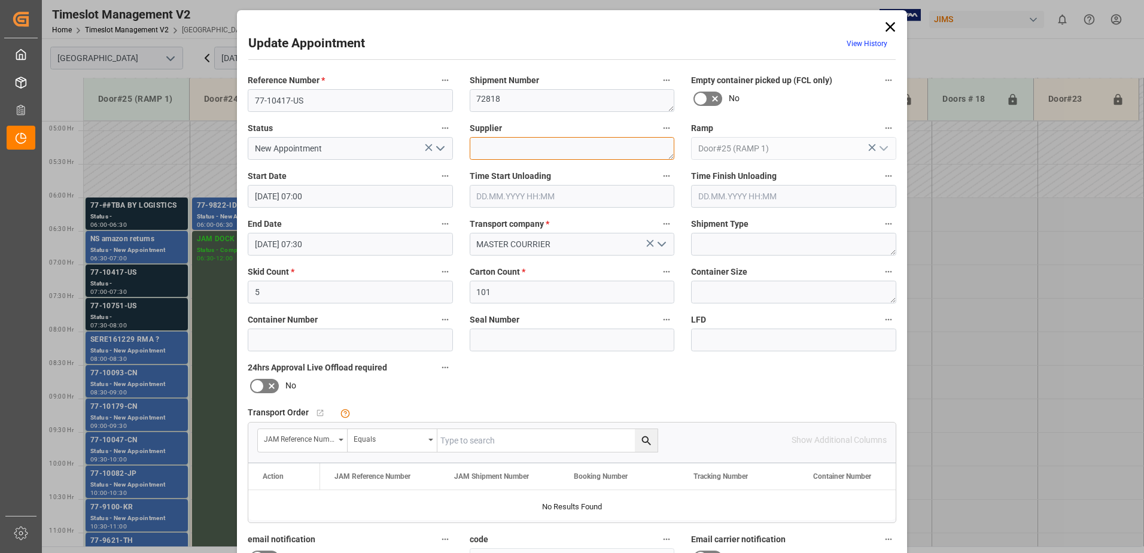
click at [507, 155] on textarea at bounding box center [572, 148] width 205 height 23
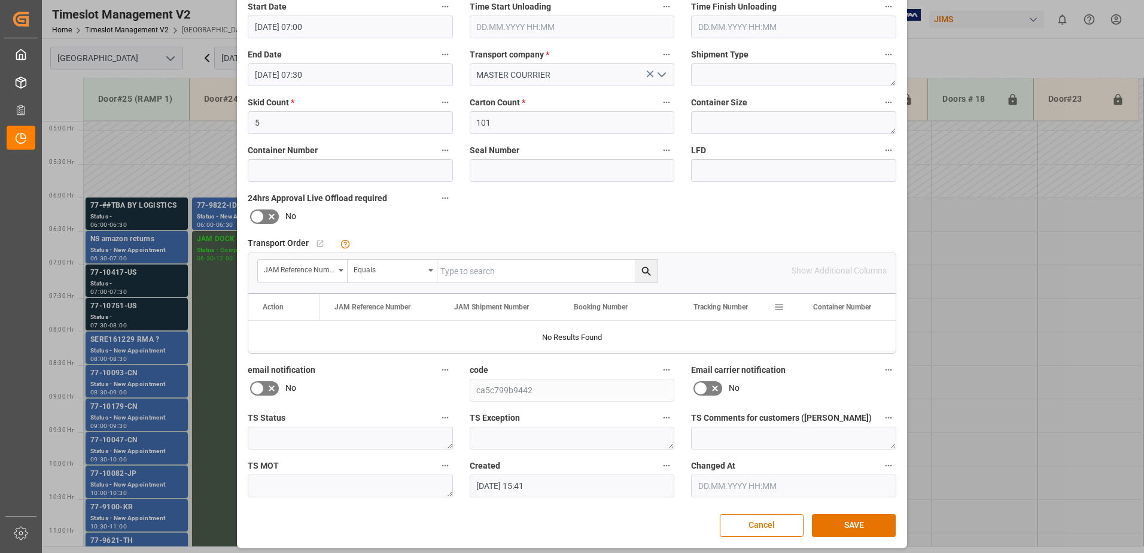
scroll to position [175, 0]
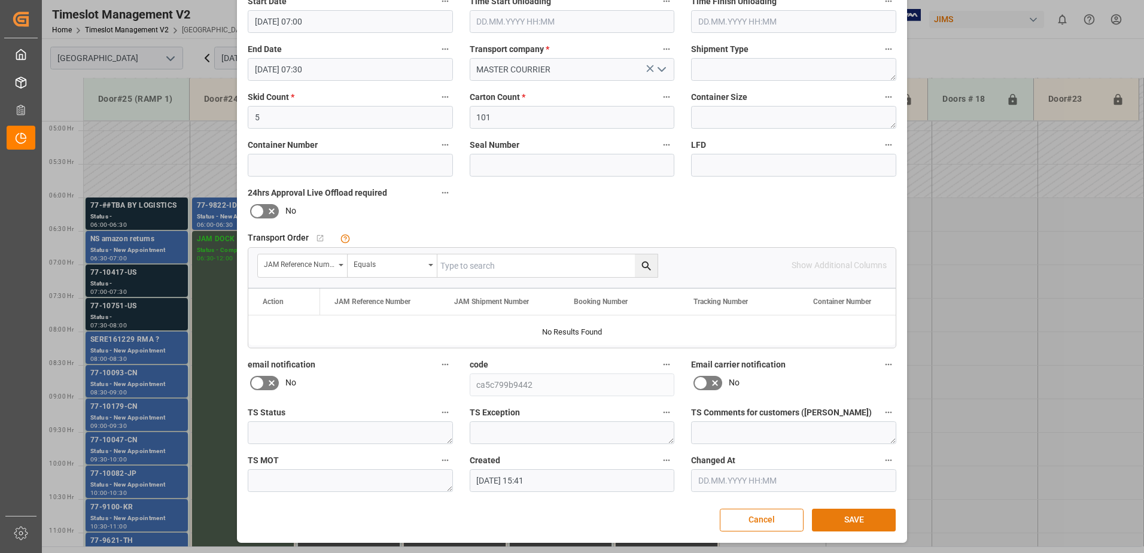
type textarea "HPC IN07(20)"
click at [854, 519] on button "SAVE" at bounding box center [854, 520] width 84 height 23
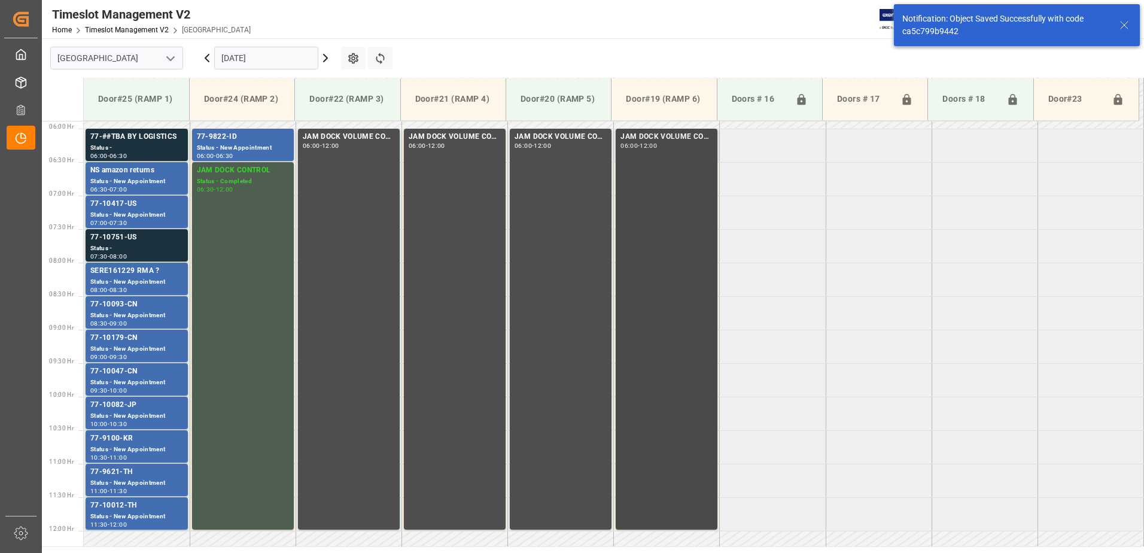
scroll to position [395, 0]
click at [141, 203] on div "77-10417-US" at bounding box center [136, 203] width 93 height 12
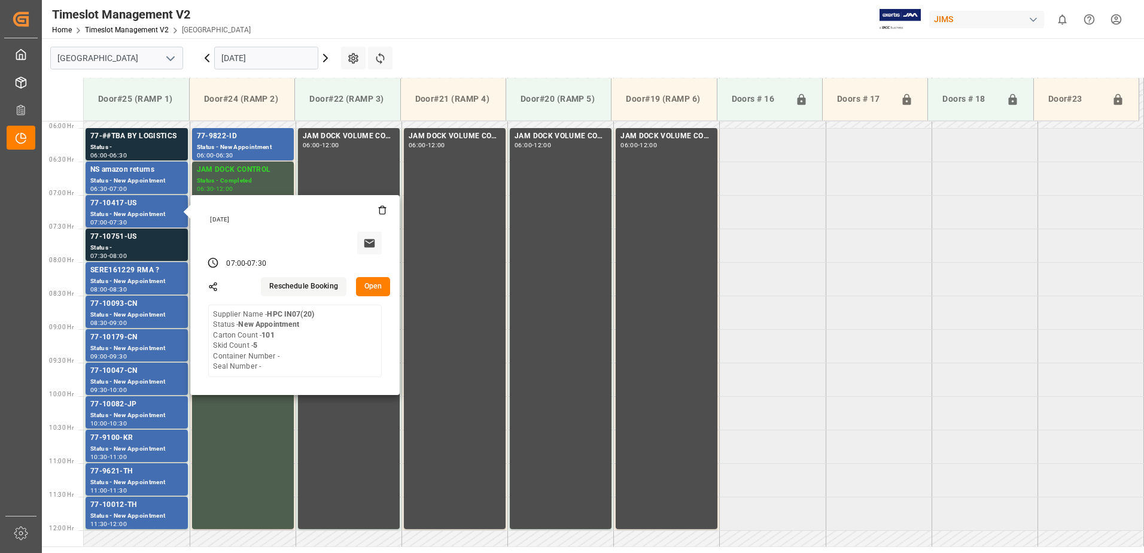
click at [380, 284] on button "Open" at bounding box center [373, 286] width 35 height 19
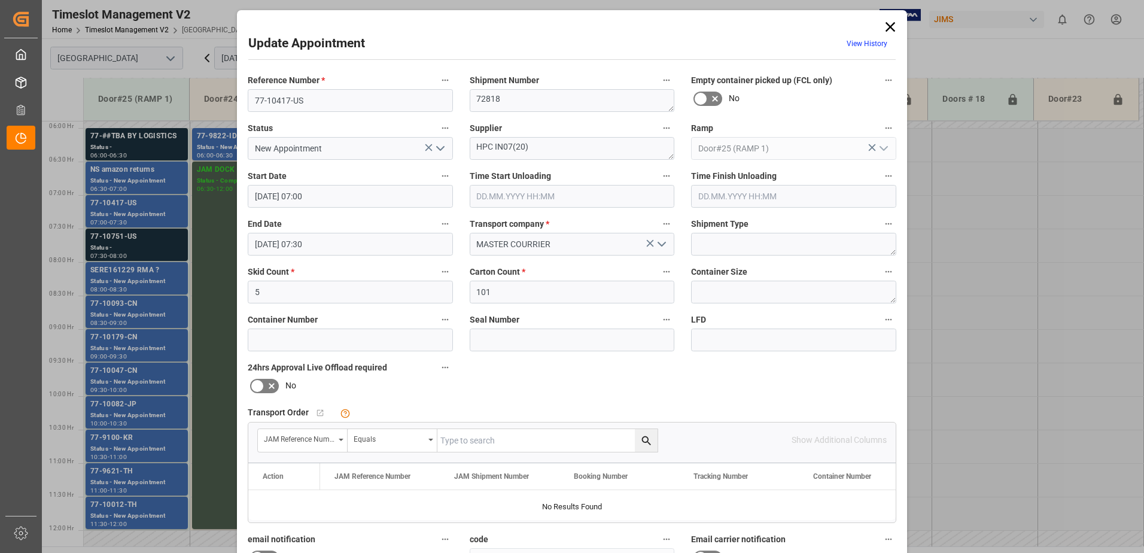
click at [888, 28] on icon at bounding box center [890, 27] width 10 height 10
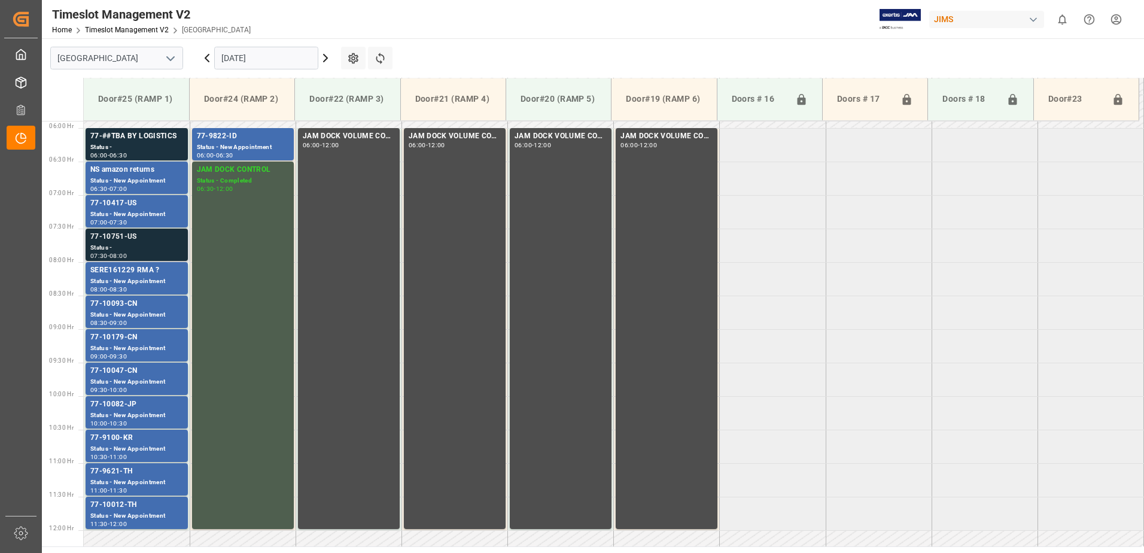
click at [125, 241] on div "77-10751-US" at bounding box center [136, 237] width 93 height 12
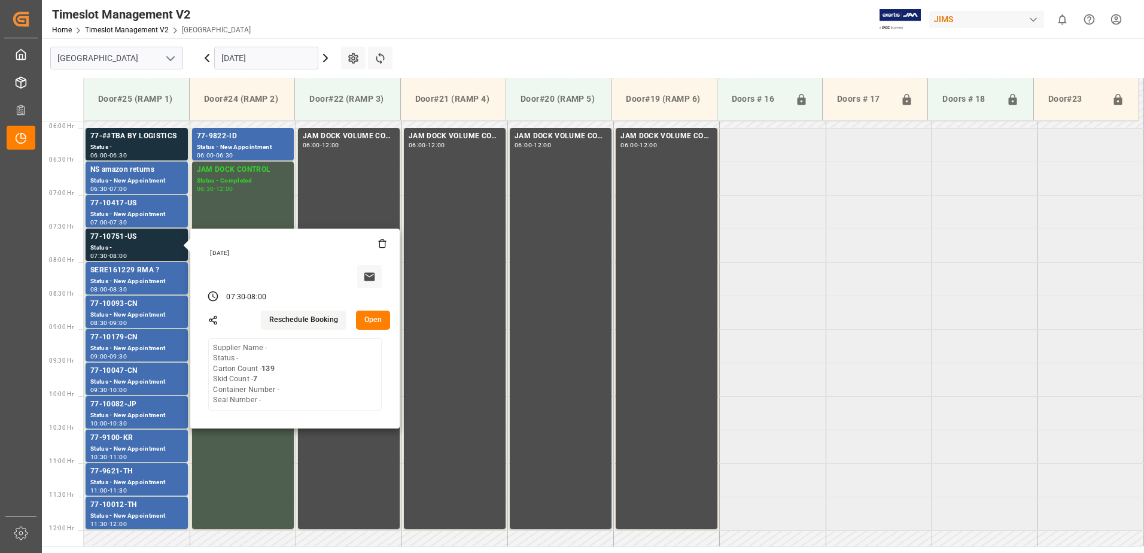
click at [378, 318] on button "Open" at bounding box center [373, 319] width 35 height 19
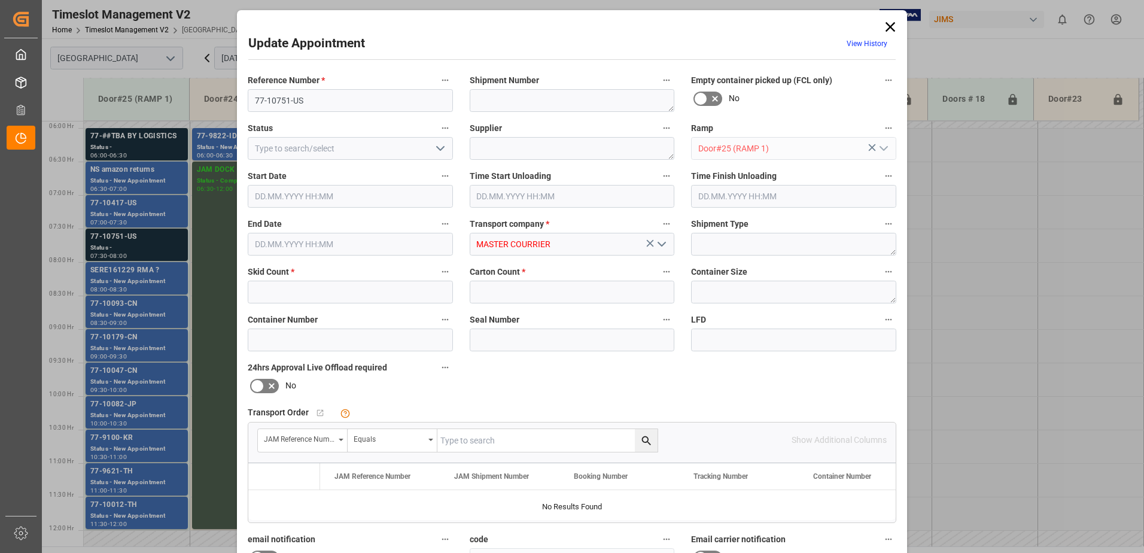
type input "7"
type input "139"
type input "[DATE] 07:30"
type input "15.09.2025 08:00"
type input "11.09.2025 15:42"
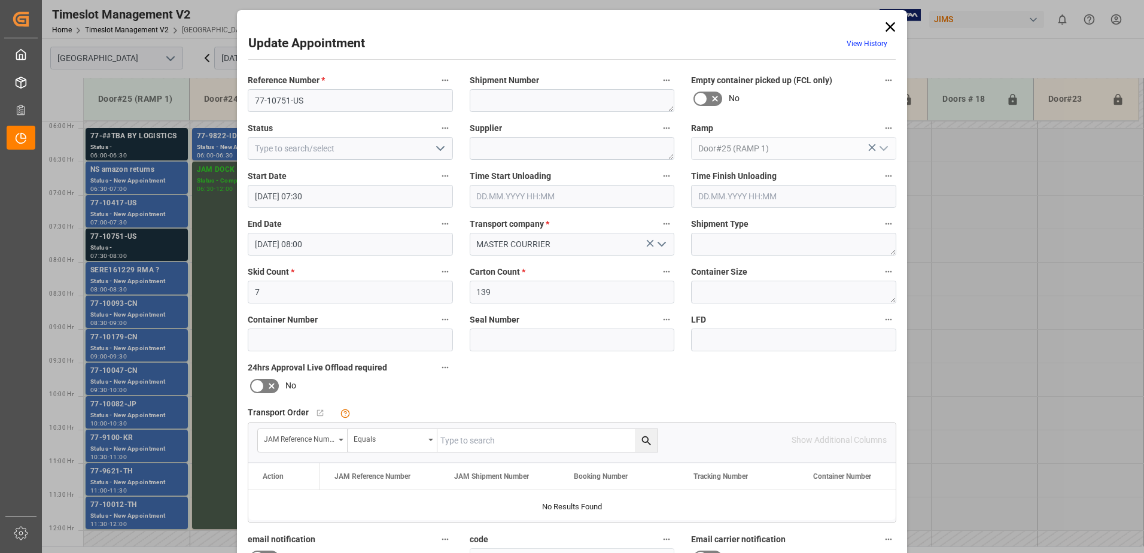
click at [534, 442] on input "text" at bounding box center [547, 440] width 220 height 23
type input "77-10751-US"
click at [644, 443] on icon "search button" at bounding box center [646, 440] width 13 height 13
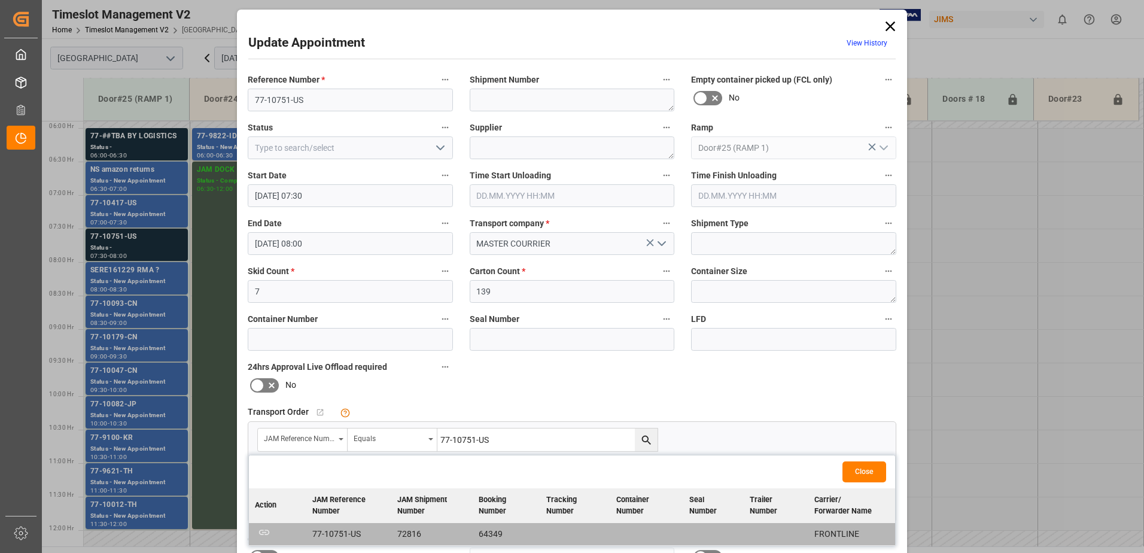
scroll to position [0, 0]
click at [507, 100] on textarea at bounding box center [572, 100] width 205 height 23
type textarea "72816"
click at [437, 147] on icon "open menu" at bounding box center [440, 148] width 14 height 14
click at [351, 257] on div "New Appointment" at bounding box center [350, 255] width 204 height 27
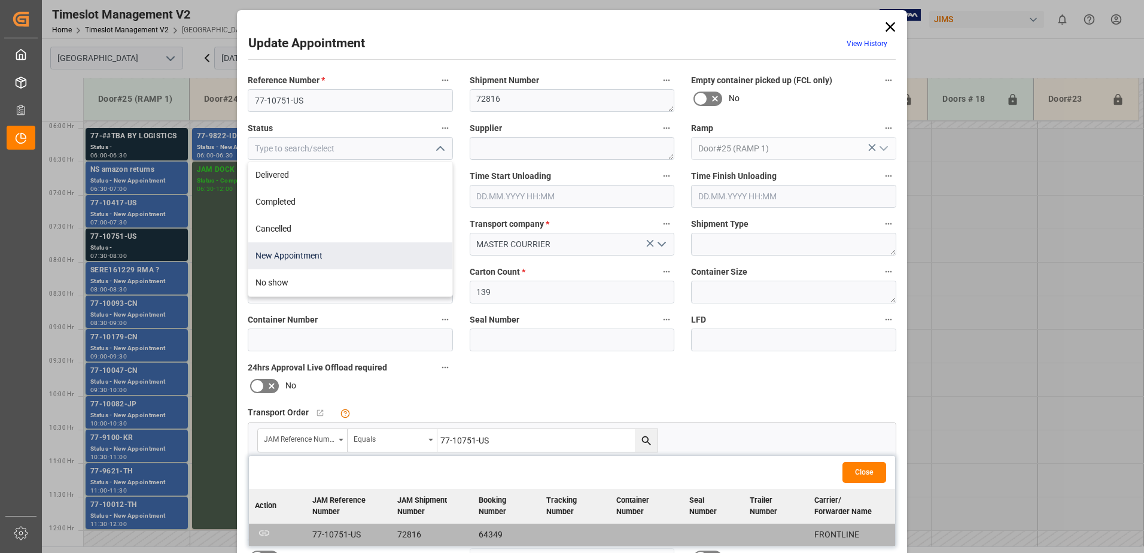
type input "New Appointment"
click at [500, 146] on textarea at bounding box center [572, 148] width 205 height 23
click at [521, 145] on textarea "HPC IN07(" at bounding box center [572, 148] width 205 height 23
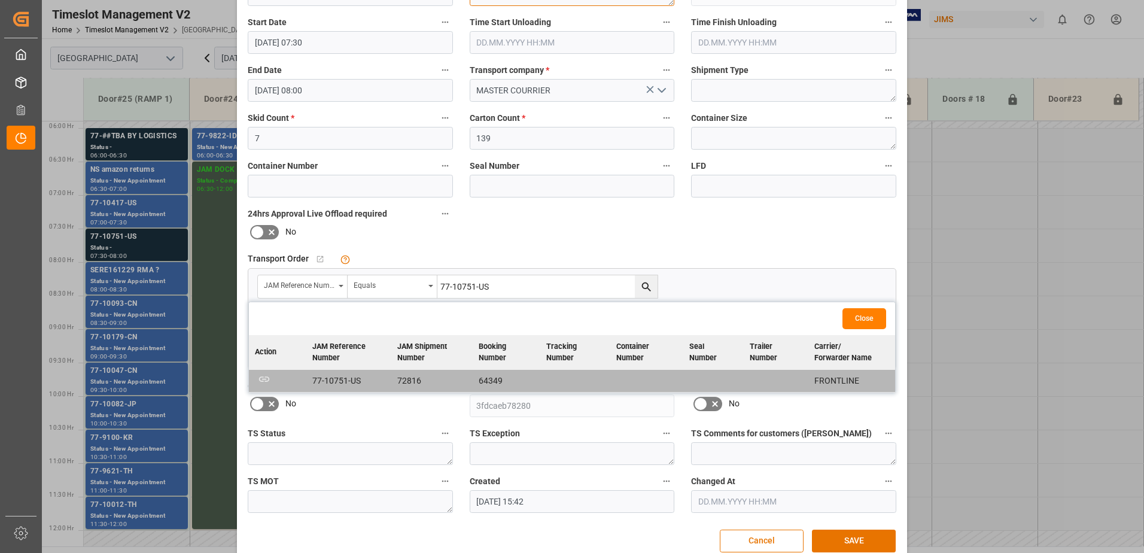
scroll to position [175, 0]
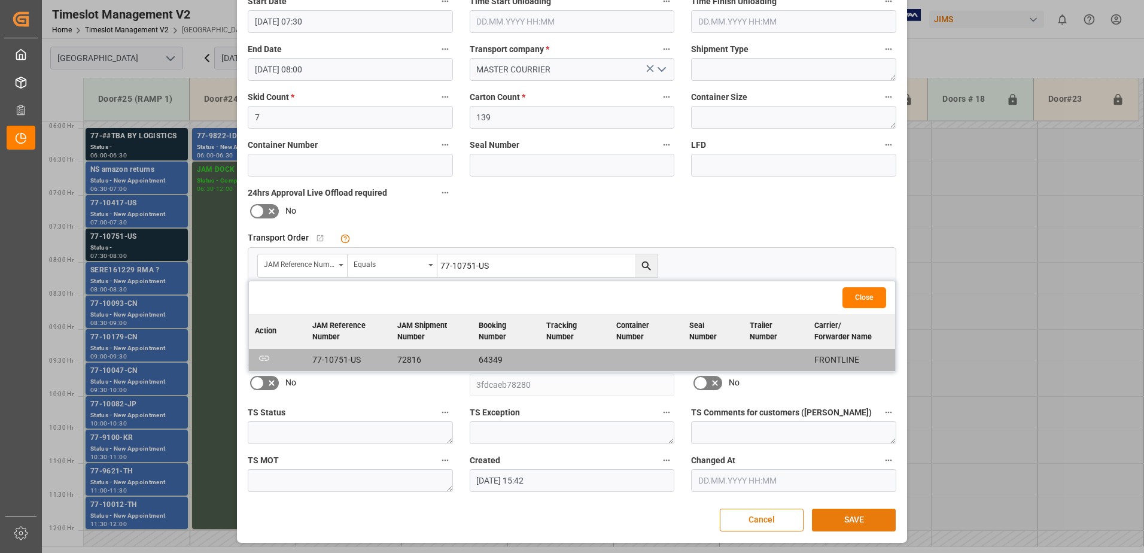
type textarea "HPC IN07(52)"
click at [857, 517] on button "SAVE" at bounding box center [854, 520] width 84 height 23
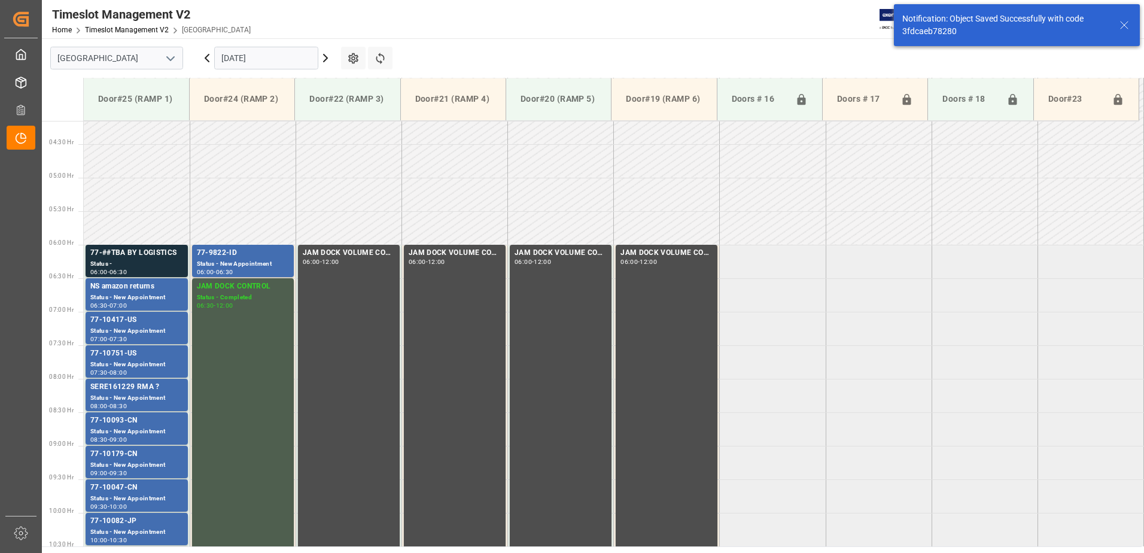
scroll to position [395, 0]
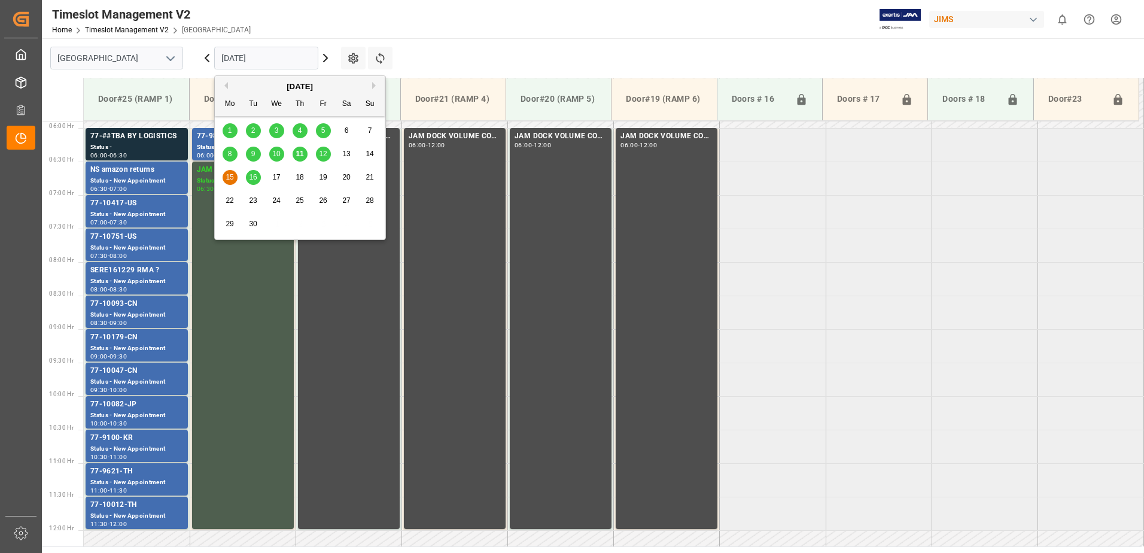
click at [291, 58] on input "[DATE]" at bounding box center [266, 58] width 104 height 23
click at [253, 178] on span "16" at bounding box center [253, 177] width 8 height 8
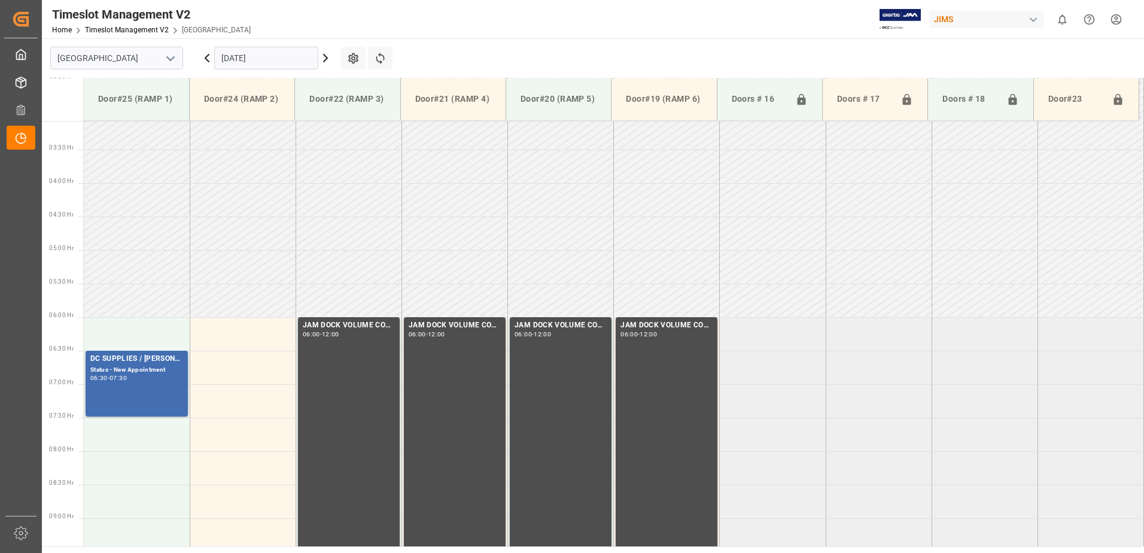
scroll to position [205, 0]
click at [271, 58] on input "16.09.2025" at bounding box center [266, 58] width 104 height 23
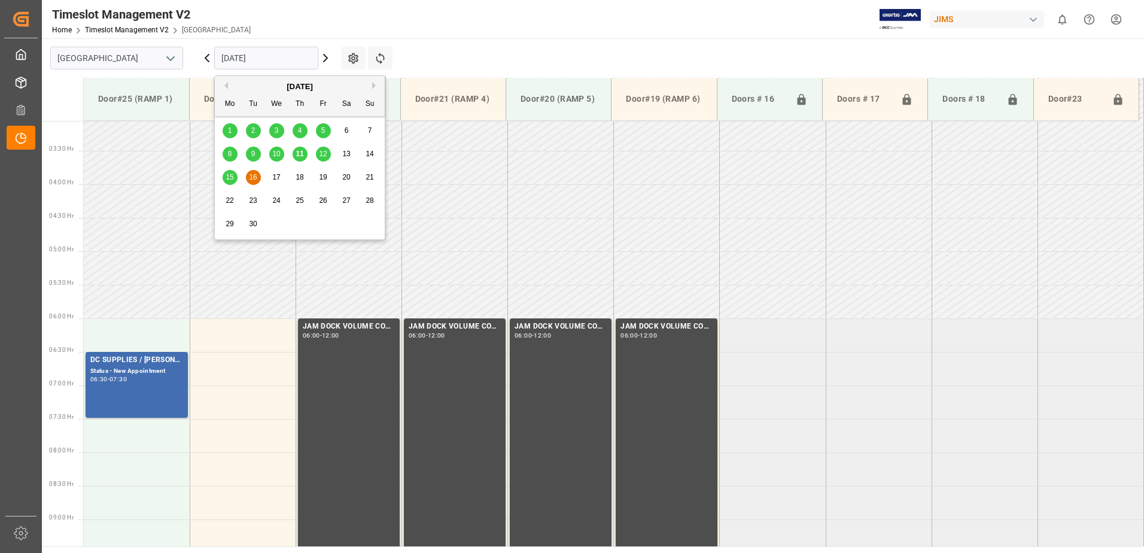
click at [323, 155] on span "12" at bounding box center [323, 154] width 8 height 8
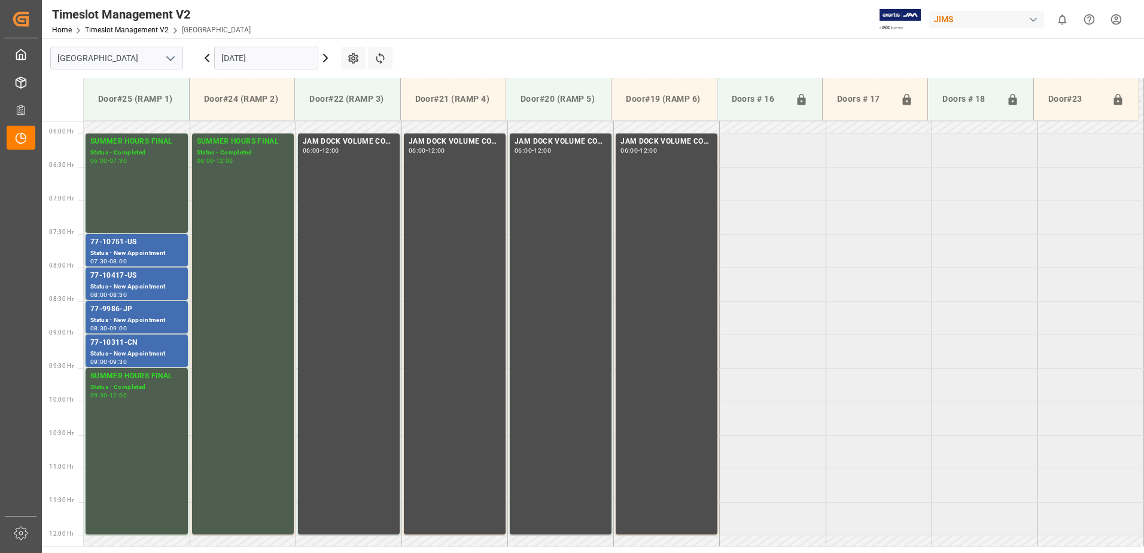
scroll to position [391, 0]
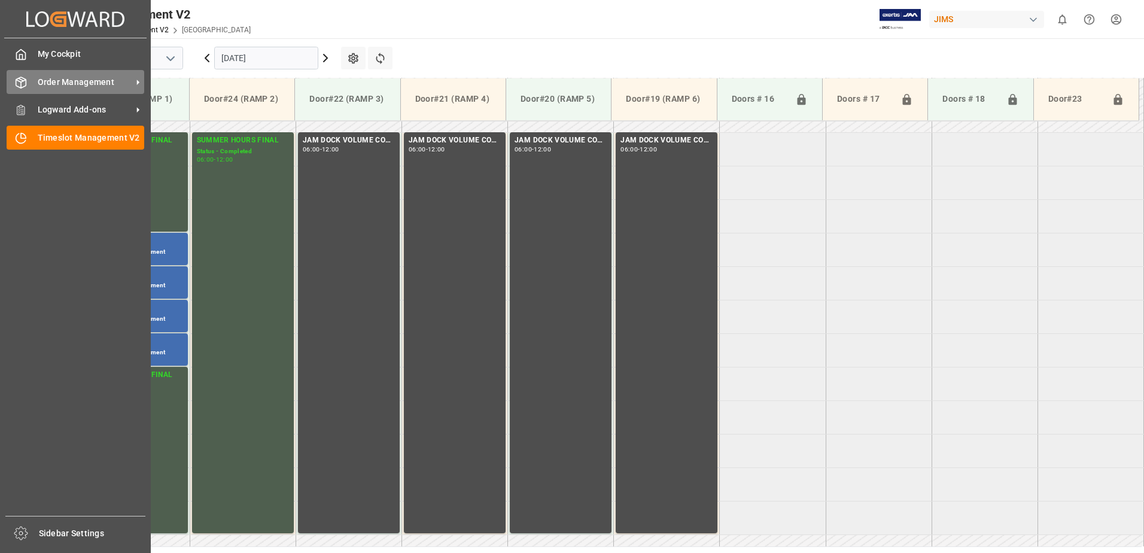
click at [68, 85] on span "Order Management" at bounding box center [85, 82] width 95 height 13
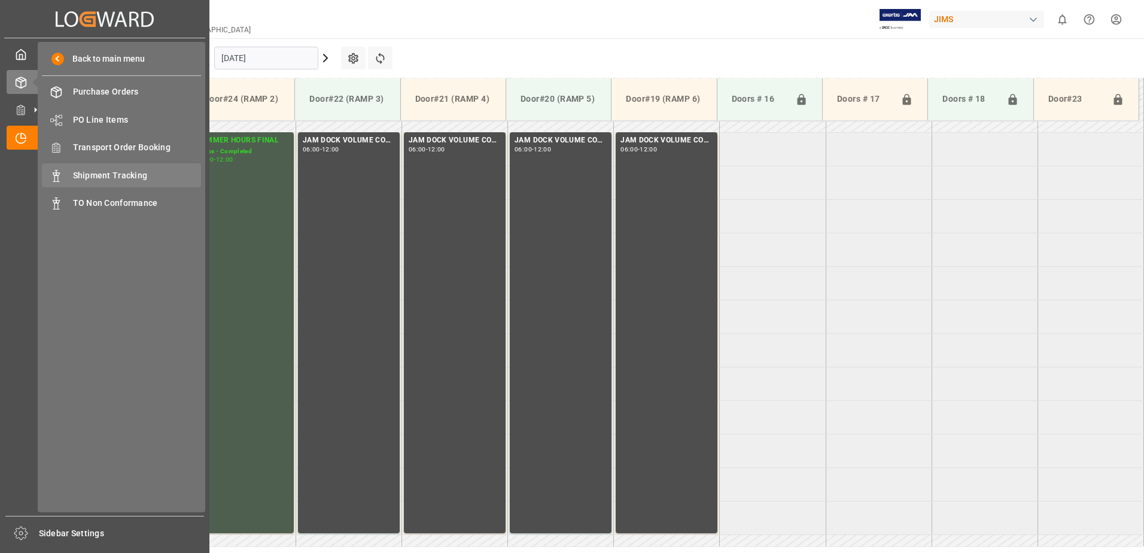
click at [103, 176] on span "Shipment Tracking" at bounding box center [137, 175] width 129 height 13
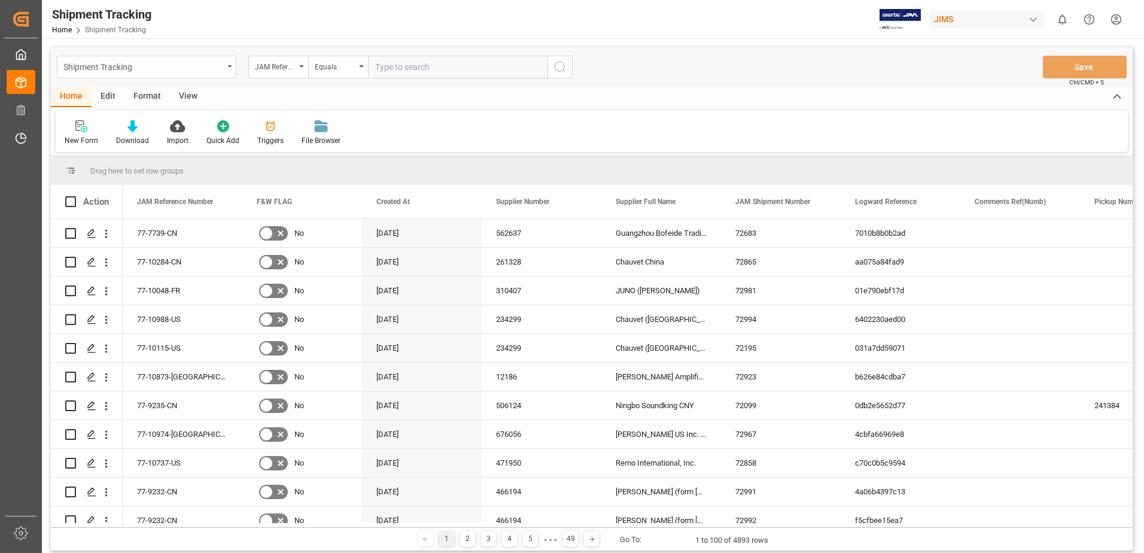
click at [231, 67] on icon "open menu" at bounding box center [229, 66] width 5 height 2
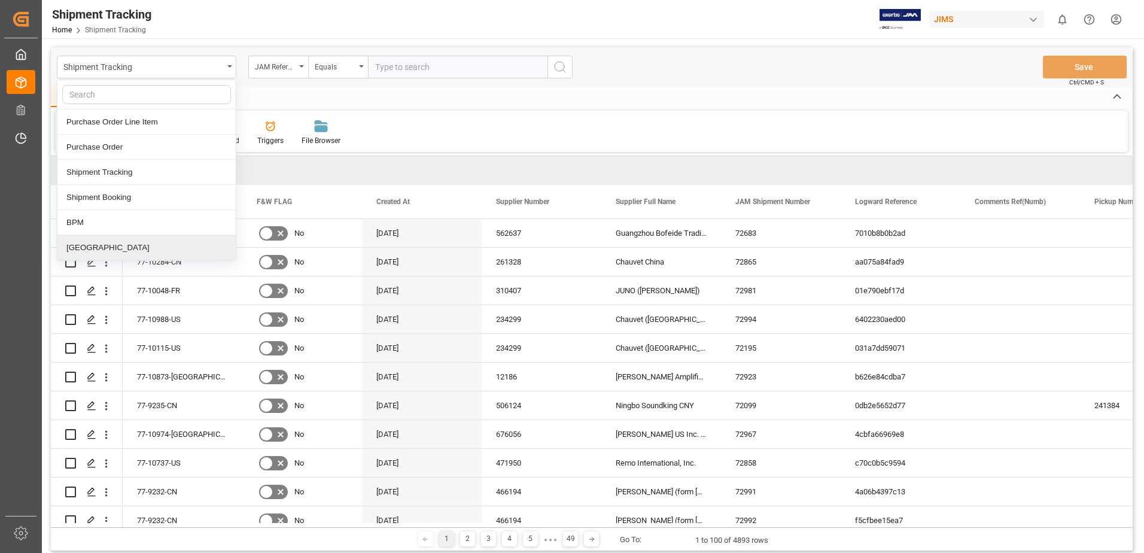
click at [103, 252] on div "[GEOGRAPHIC_DATA]" at bounding box center [146, 247] width 178 height 25
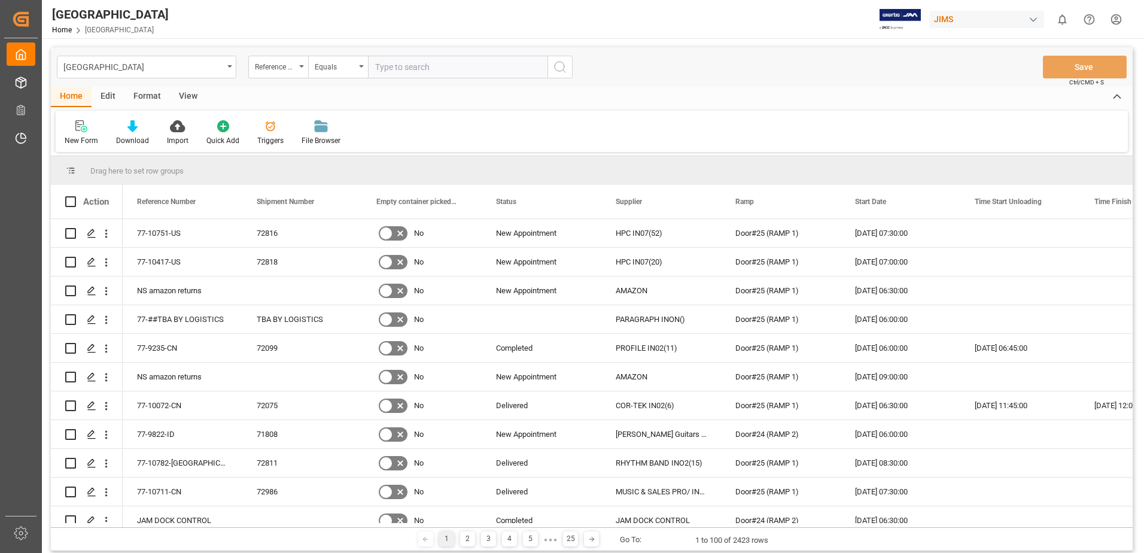
click at [189, 95] on div "View" at bounding box center [188, 97] width 36 height 20
click at [74, 132] on icon at bounding box center [77, 126] width 12 height 12
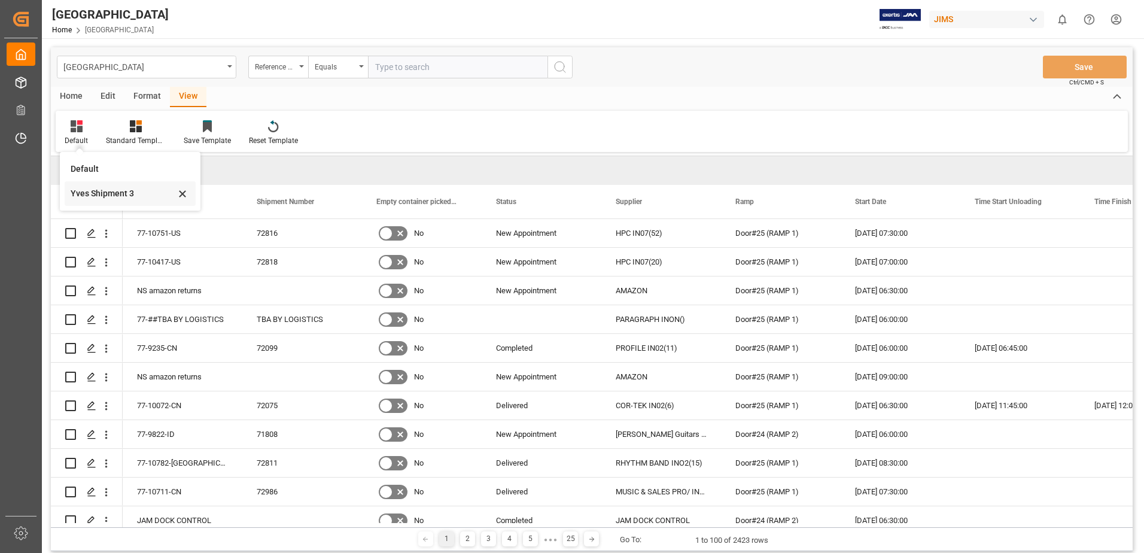
click at [78, 192] on div "Yves Shipment 3" at bounding box center [123, 193] width 105 height 13
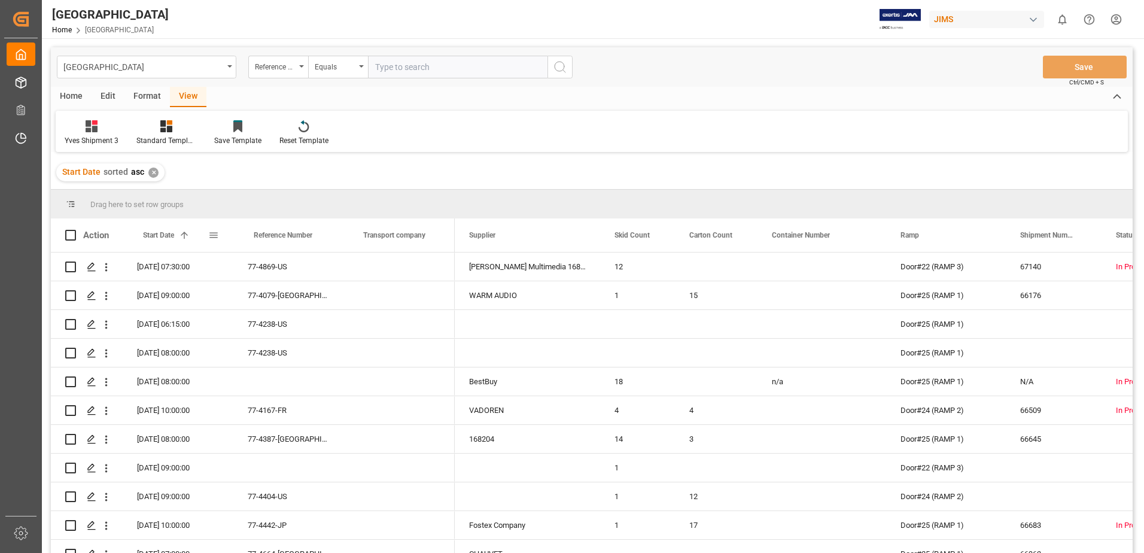
click at [217, 235] on span at bounding box center [213, 235] width 11 height 11
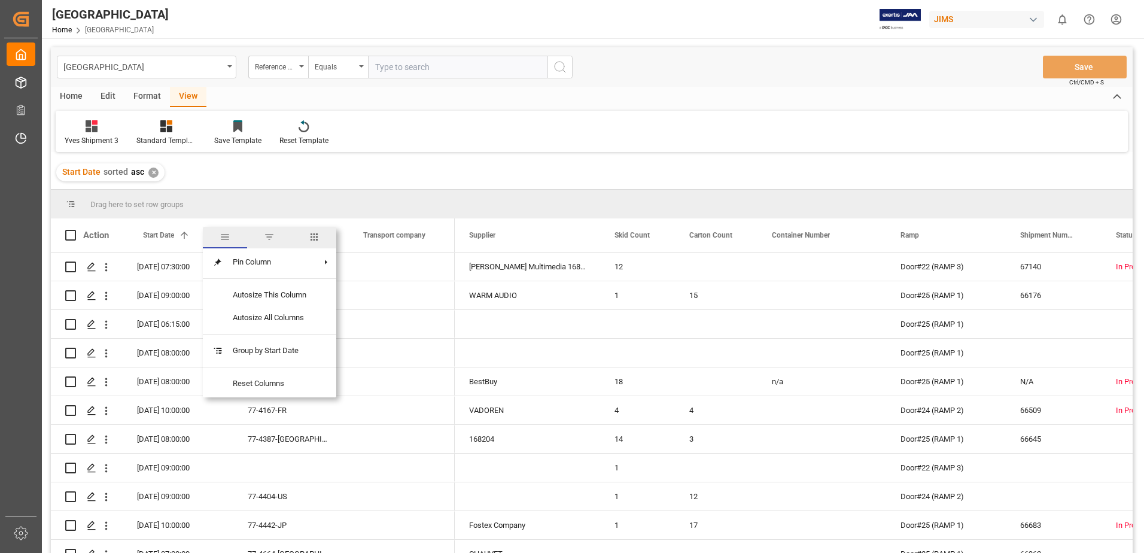
click at [273, 239] on span "filter" at bounding box center [269, 237] width 11 height 11
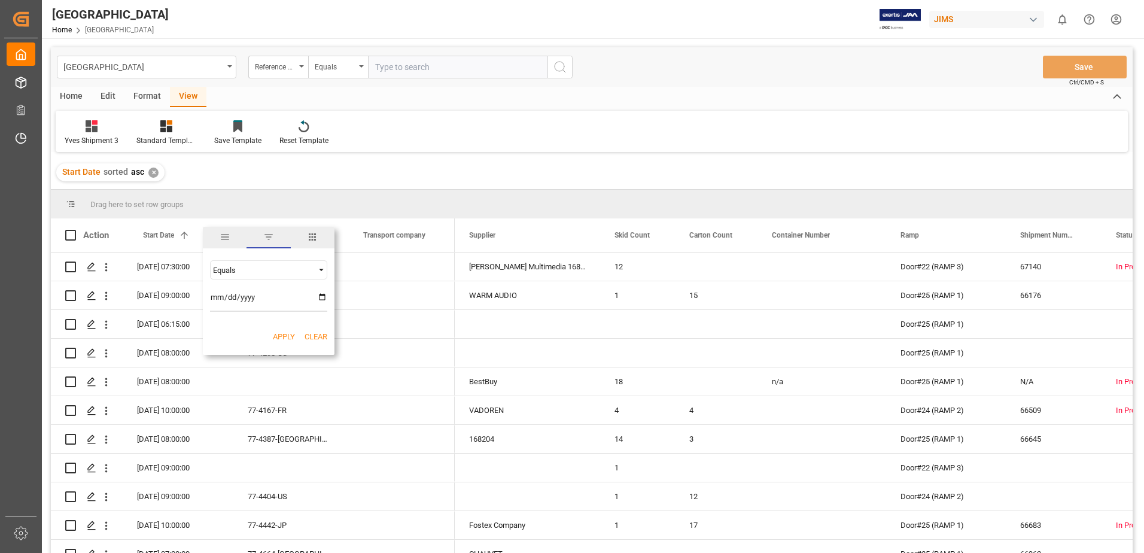
click at [322, 297] on input "date" at bounding box center [268, 300] width 117 height 24
type input "2025-09-12"
click at [279, 334] on button "Apply" at bounding box center [284, 337] width 22 height 12
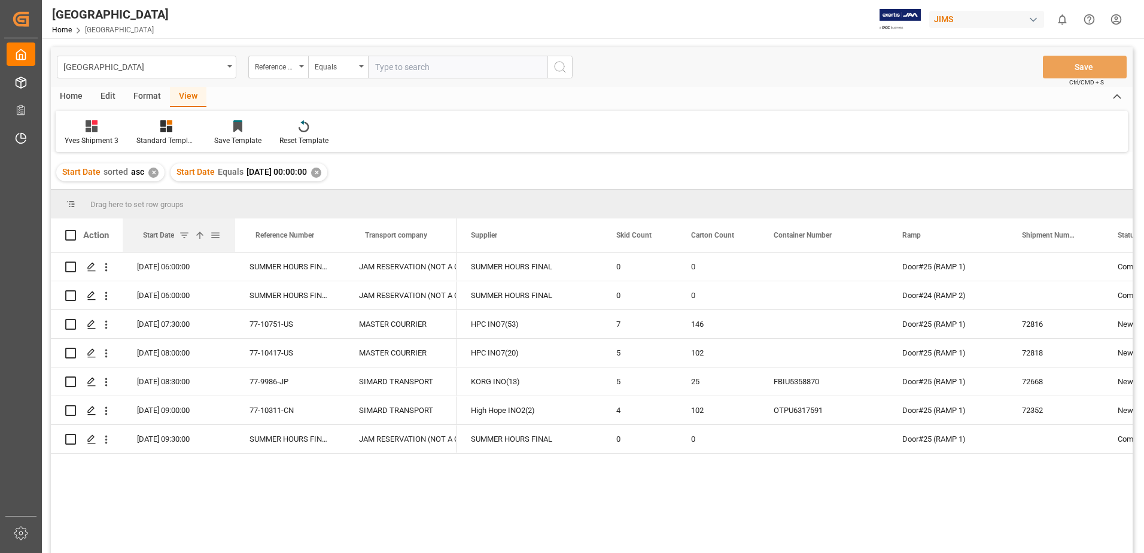
click at [235, 235] on div at bounding box center [235, 235] width 5 height 34
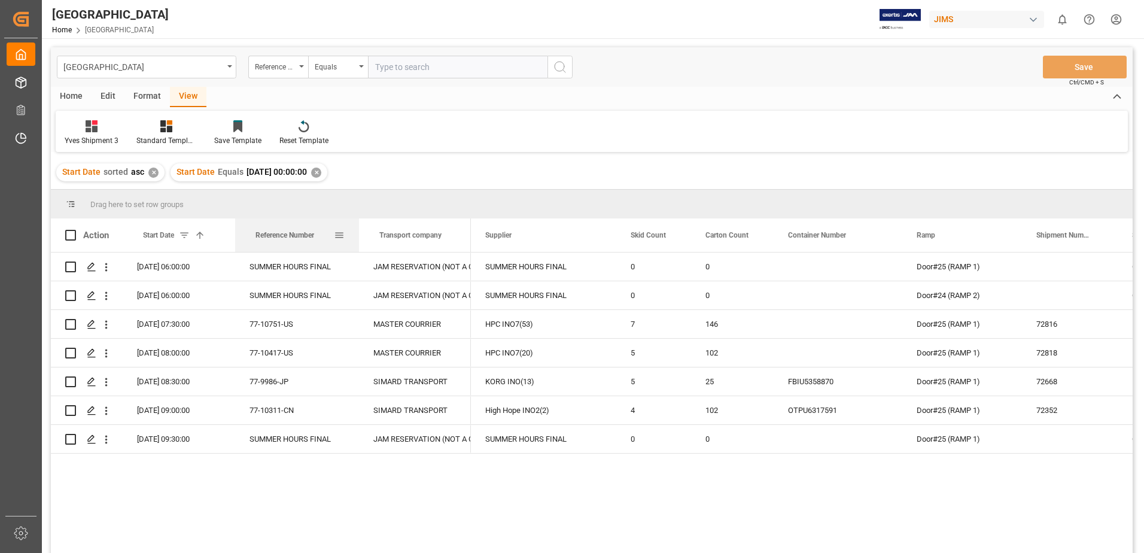
drag, startPoint x: 343, startPoint y: 233, endPoint x: 358, endPoint y: 235, distance: 14.6
click at [358, 235] on div at bounding box center [359, 235] width 5 height 34
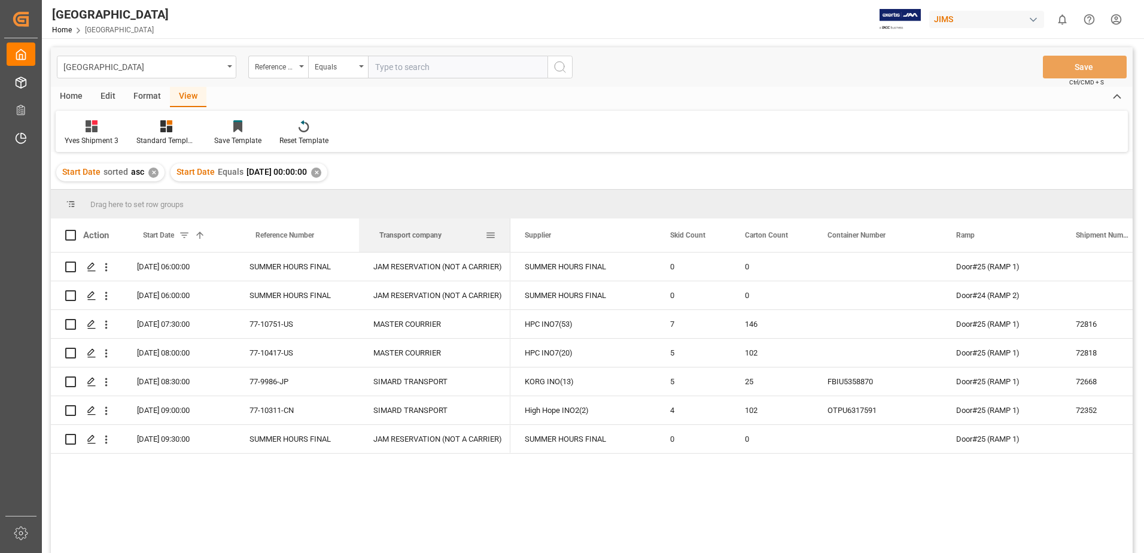
drag, startPoint x: 470, startPoint y: 235, endPoint x: 509, endPoint y: 242, distance: 40.2
click at [509, 242] on div at bounding box center [510, 235] width 5 height 34
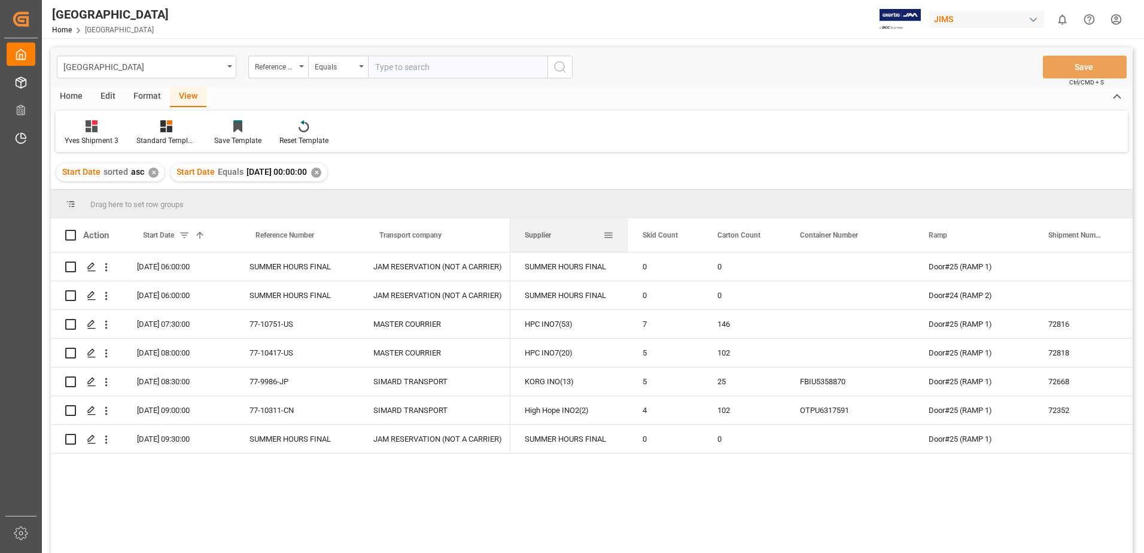
drag, startPoint x: 655, startPoint y: 236, endPoint x: 628, endPoint y: 230, distance: 27.0
click at [628, 230] on div at bounding box center [628, 235] width 5 height 34
click at [72, 233] on span at bounding box center [70, 235] width 11 height 11
click at [74, 230] on input "checkbox" at bounding box center [74, 230] width 0 height 0
checkbox input "true"
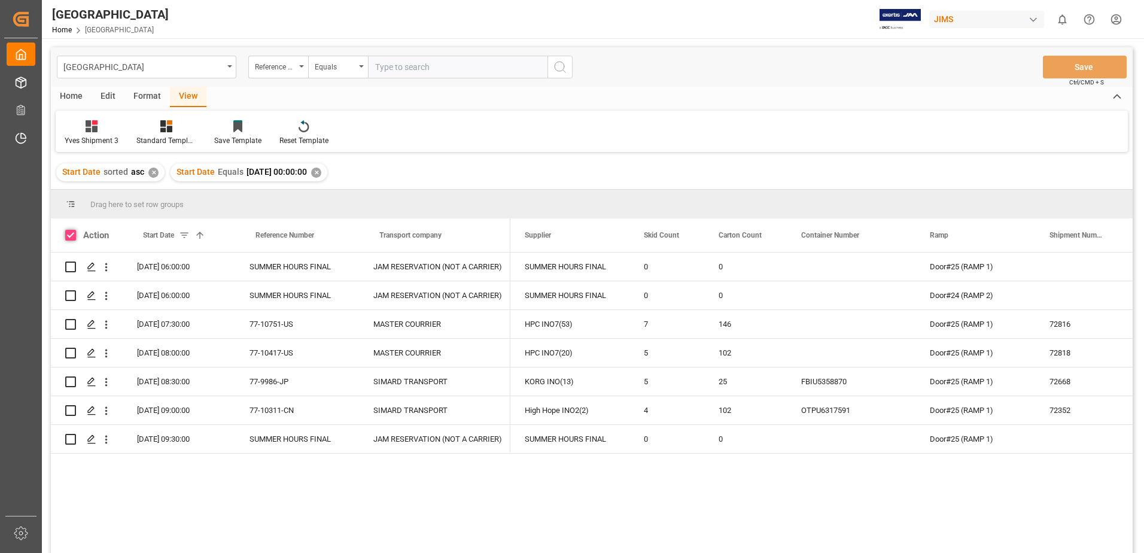
checkbox input "true"
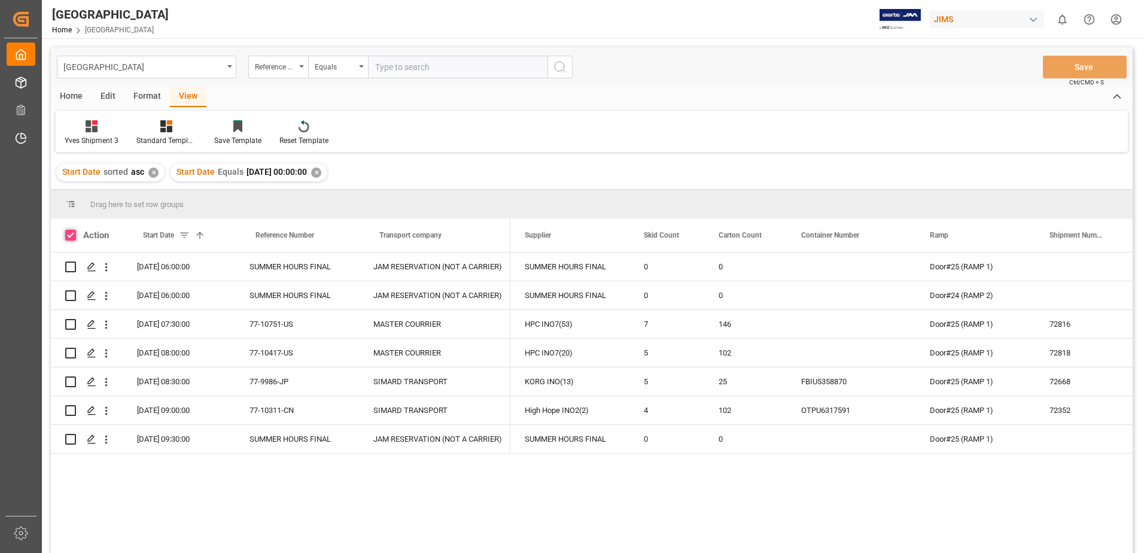
checkbox input "true"
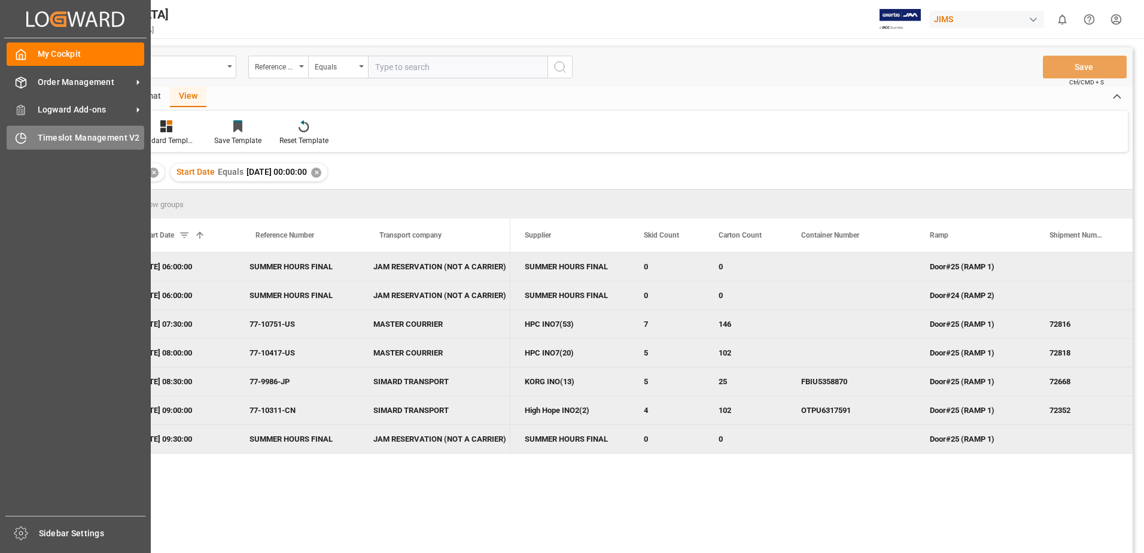
click at [63, 136] on span "Timeslot Management V2" at bounding box center [91, 138] width 107 height 13
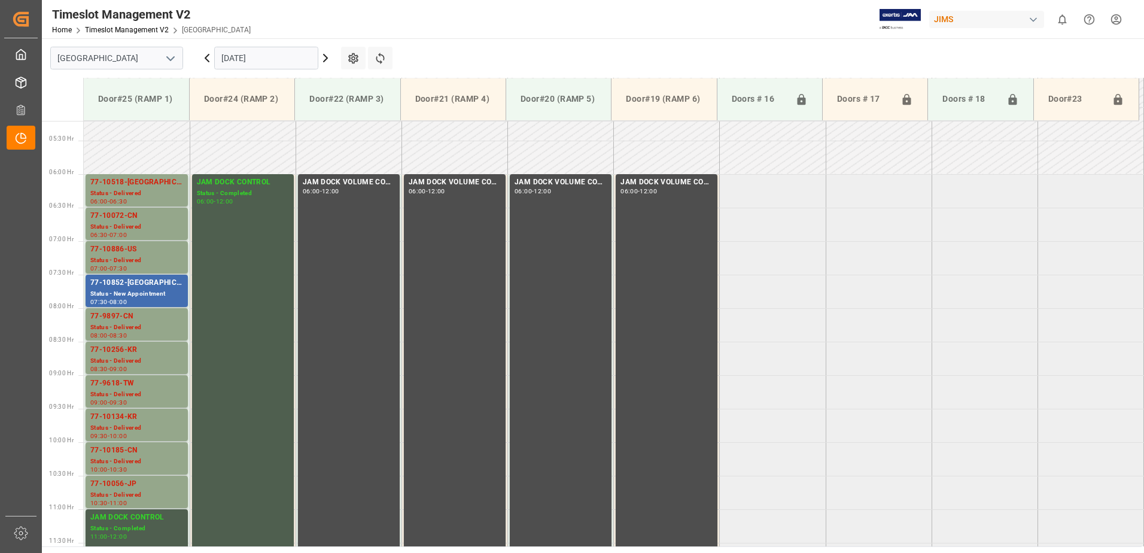
scroll to position [324, 0]
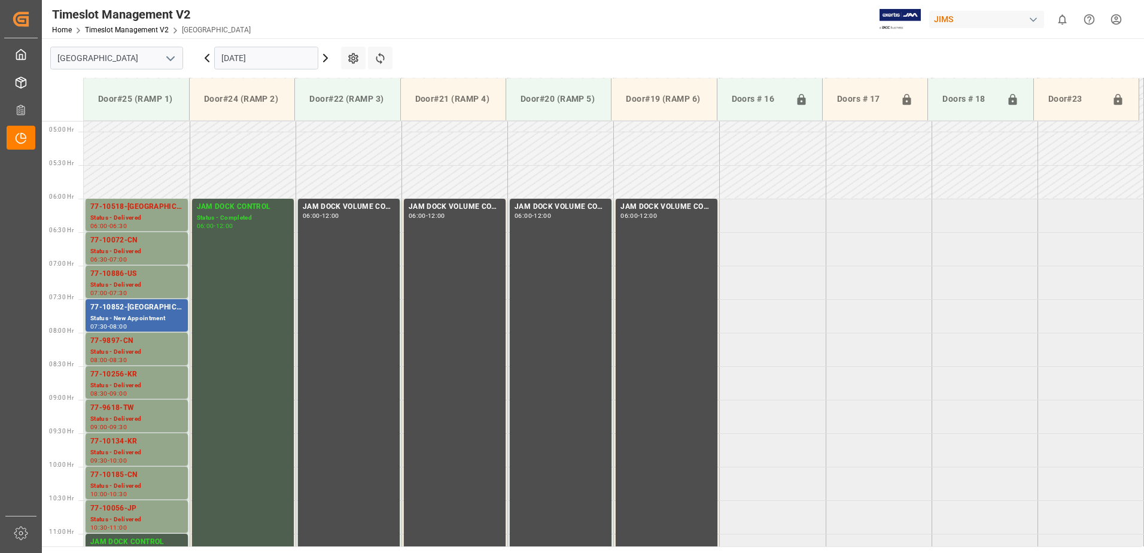
click at [278, 54] on input "[DATE]" at bounding box center [266, 58] width 104 height 23
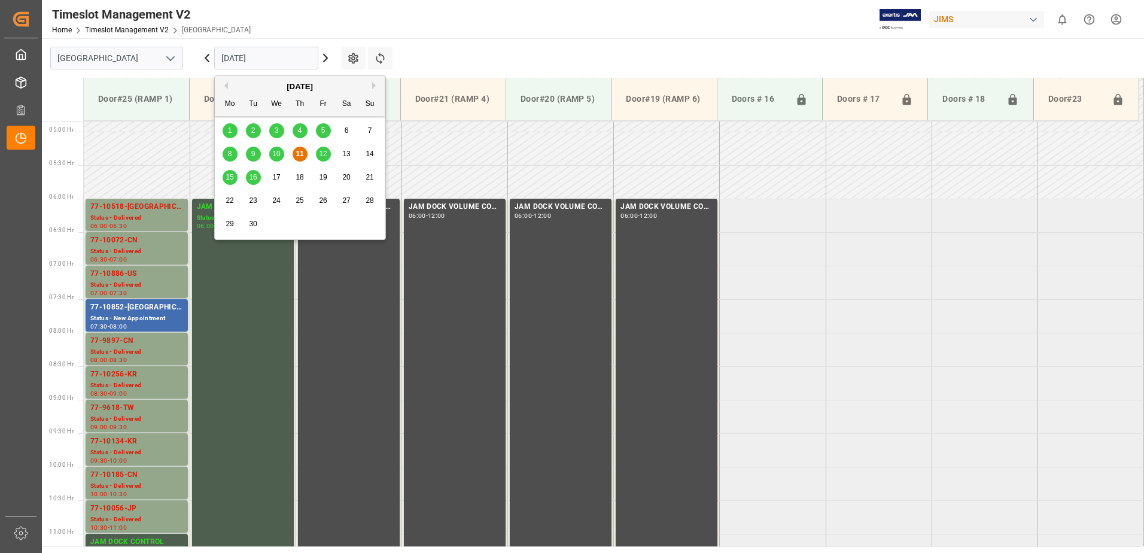
click at [232, 177] on span "15" at bounding box center [230, 177] width 8 height 8
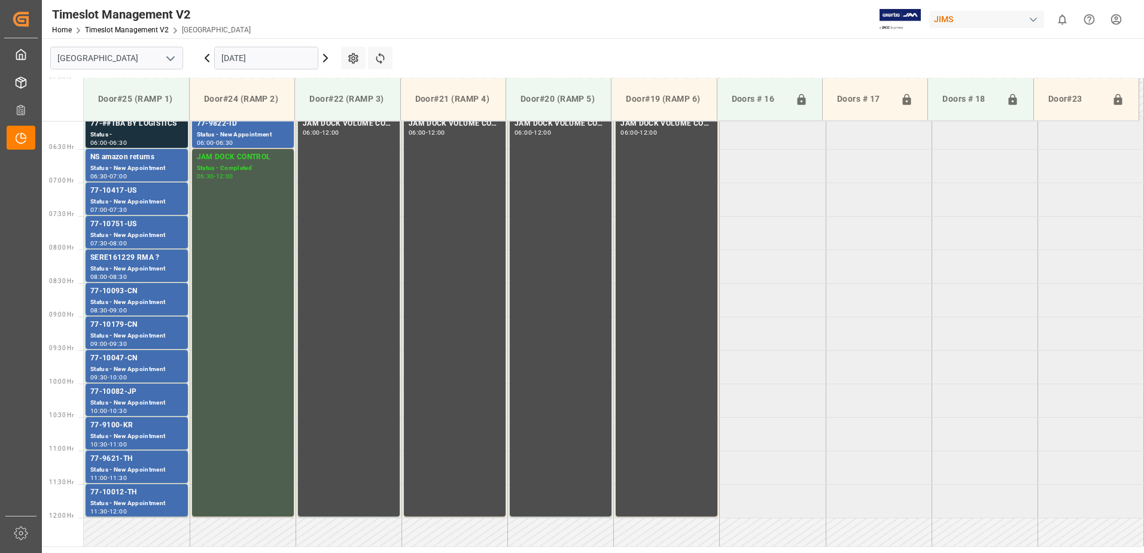
scroll to position [380, 0]
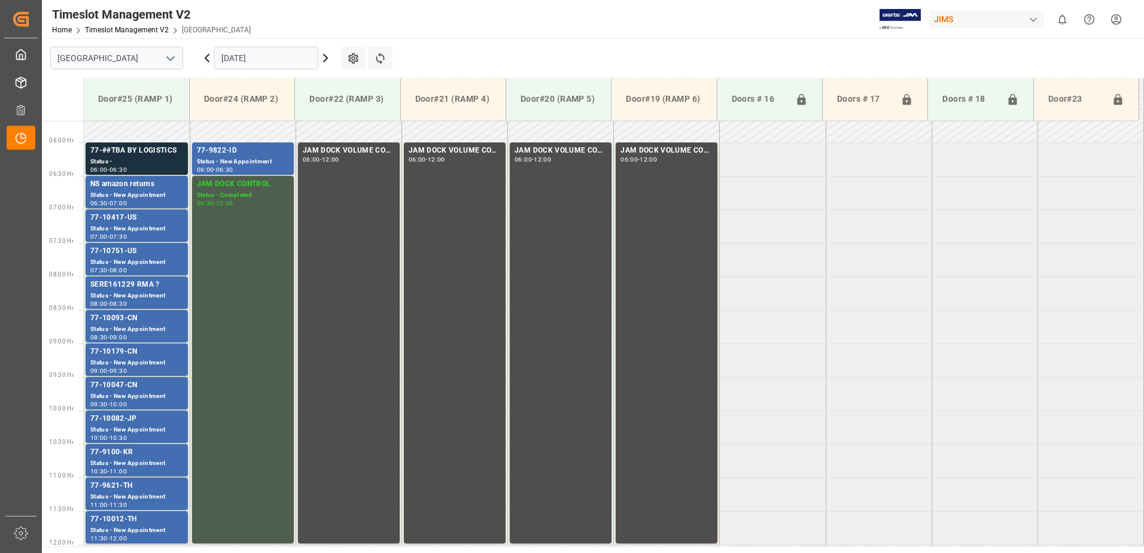
click at [1116, 20] on html "Created by potrace 1.15, written by Peter Selinger 2001-2017 Created by potrace…" at bounding box center [572, 276] width 1144 height 553
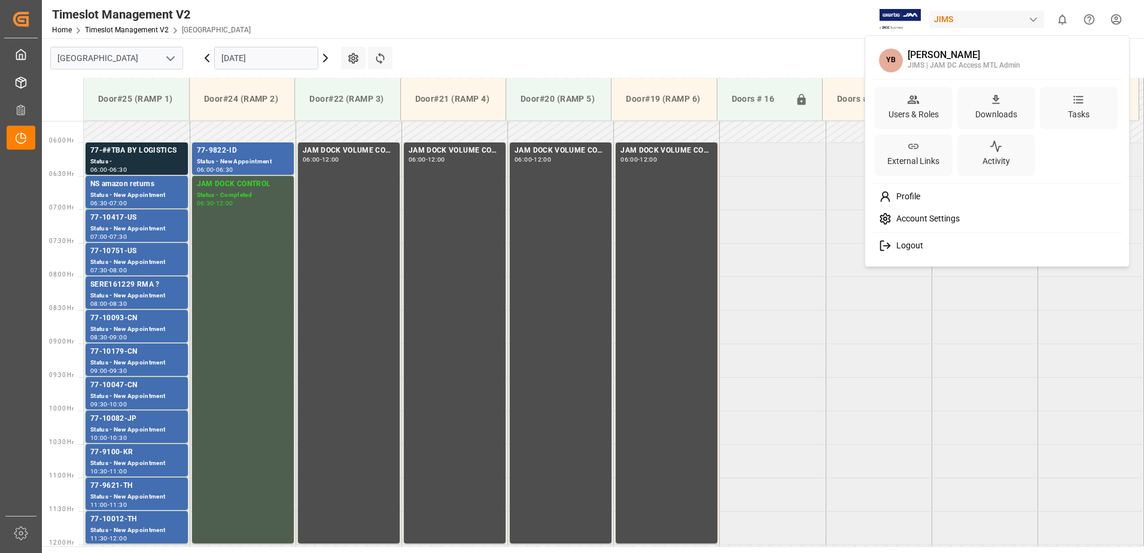
click at [900, 247] on span "Logout" at bounding box center [907, 246] width 32 height 11
